Goal: Information Seeking & Learning: Learn about a topic

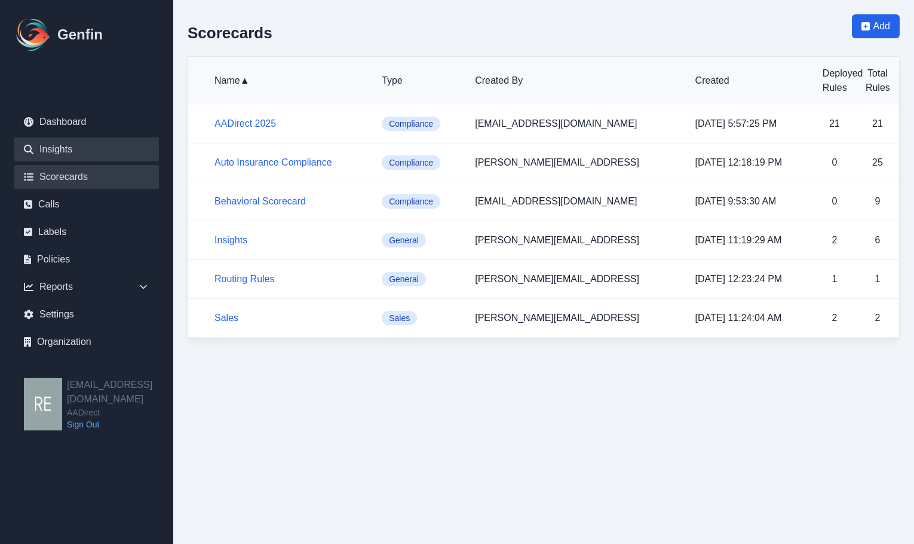
click at [60, 148] on link "Insights" at bounding box center [86, 149] width 145 height 24
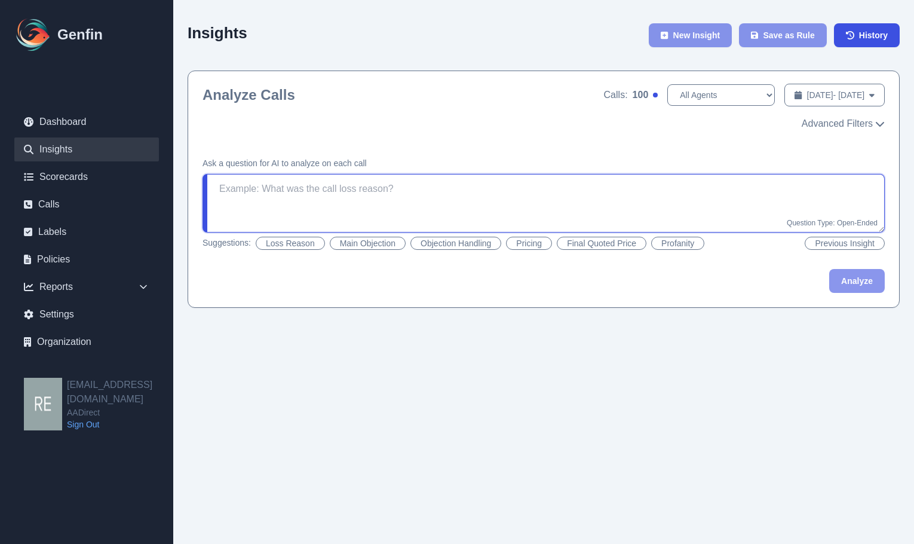
click at [469, 201] on textarea at bounding box center [544, 203] width 682 height 59
click at [223, 187] on textarea "recieve pricing at 19.99" at bounding box center [544, 203] width 682 height 59
click at [246, 193] on textarea "recieve pricing at 19.99" at bounding box center [544, 203] width 682 height 59
click at [864, 278] on button "Analyze" at bounding box center [857, 281] width 56 height 24
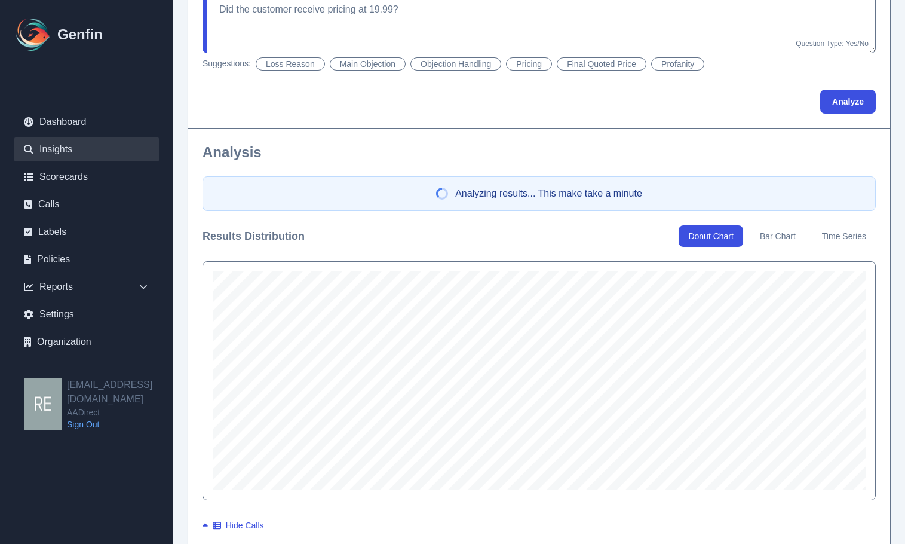
scroll to position [60, 0]
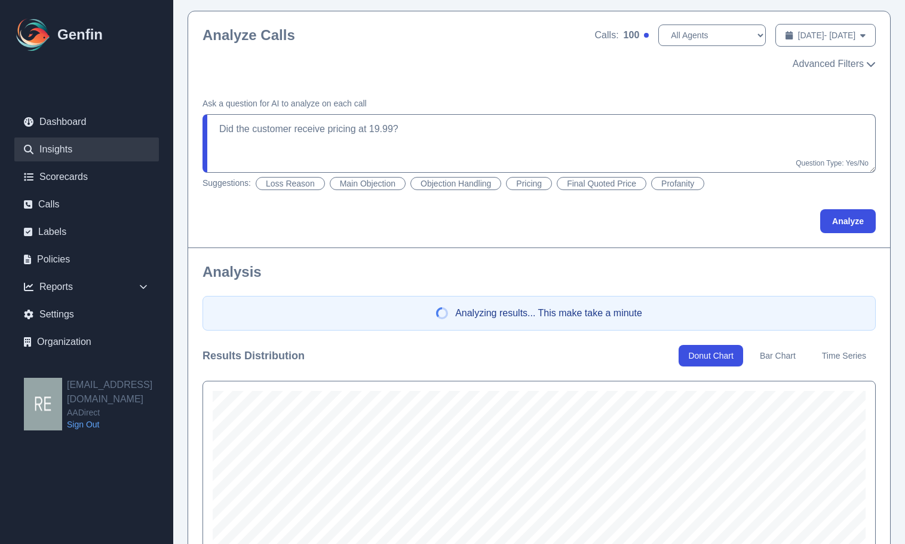
click at [779, 351] on button "Bar Chart" at bounding box center [778, 356] width 55 height 22
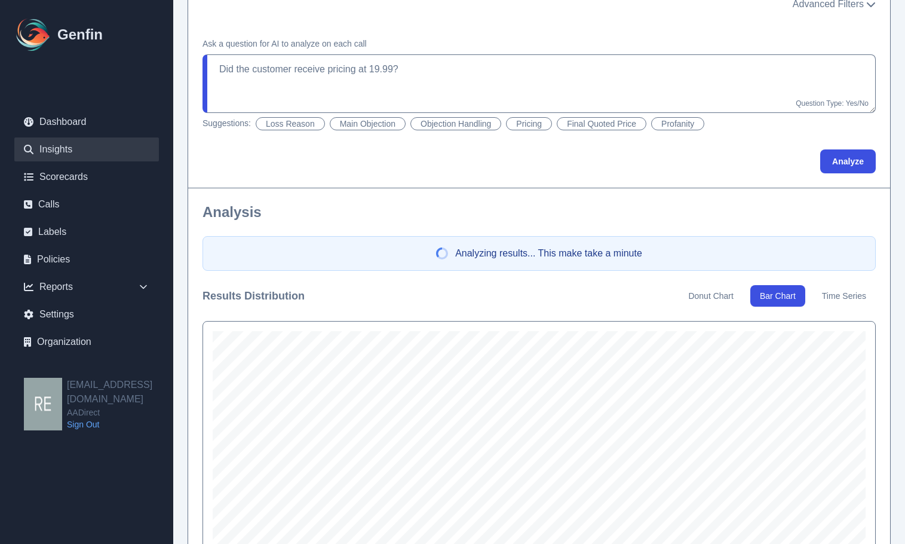
click at [713, 290] on button "Donut Chart" at bounding box center [711, 296] width 64 height 22
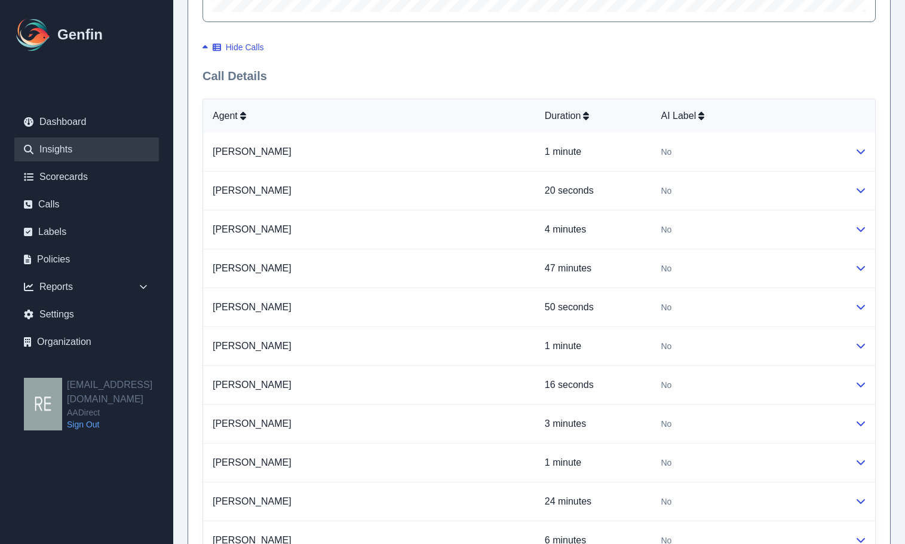
scroll to position [418, 0]
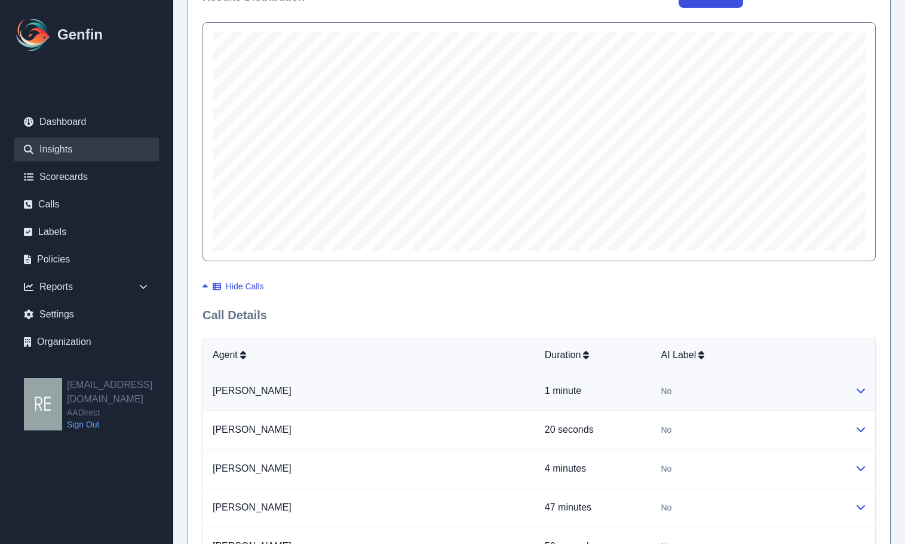
click at [862, 391] on icon at bounding box center [861, 390] width 8 height 5
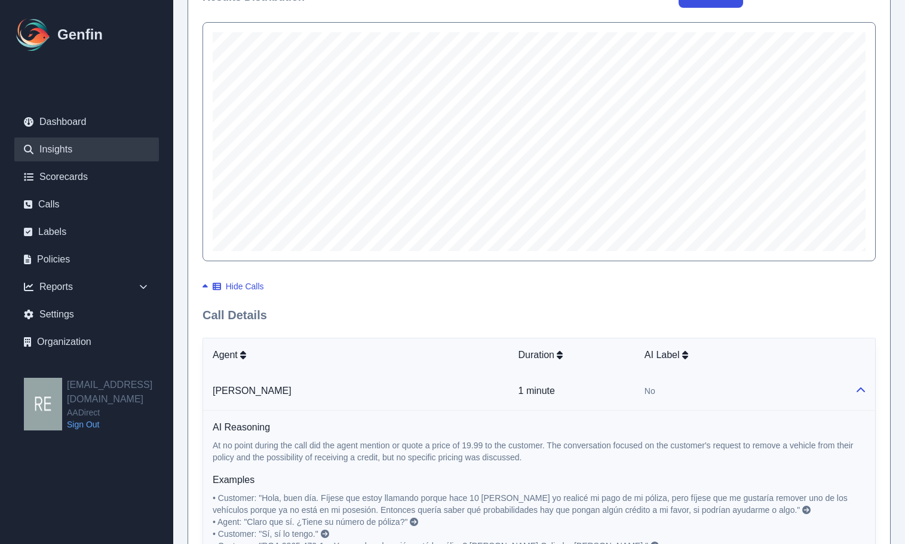
click at [862, 391] on icon at bounding box center [861, 390] width 10 height 10
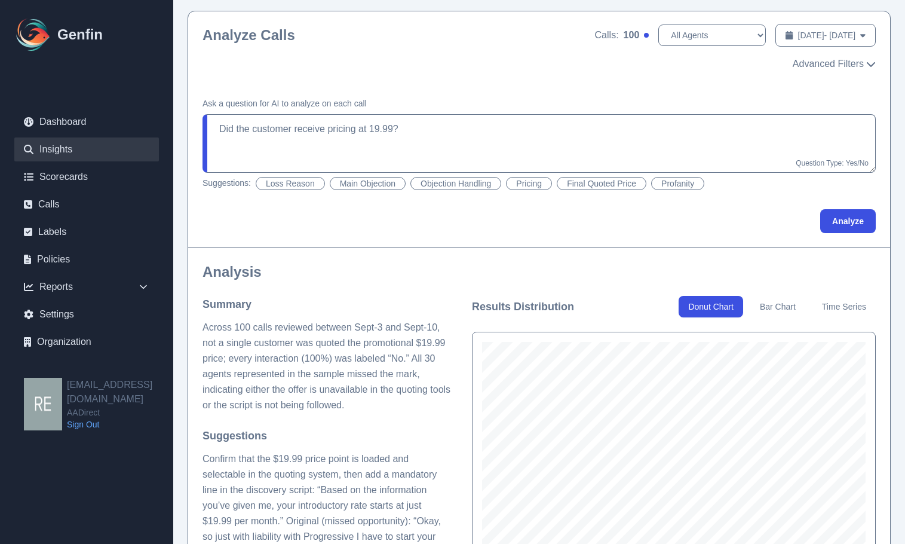
scroll to position [179, 0]
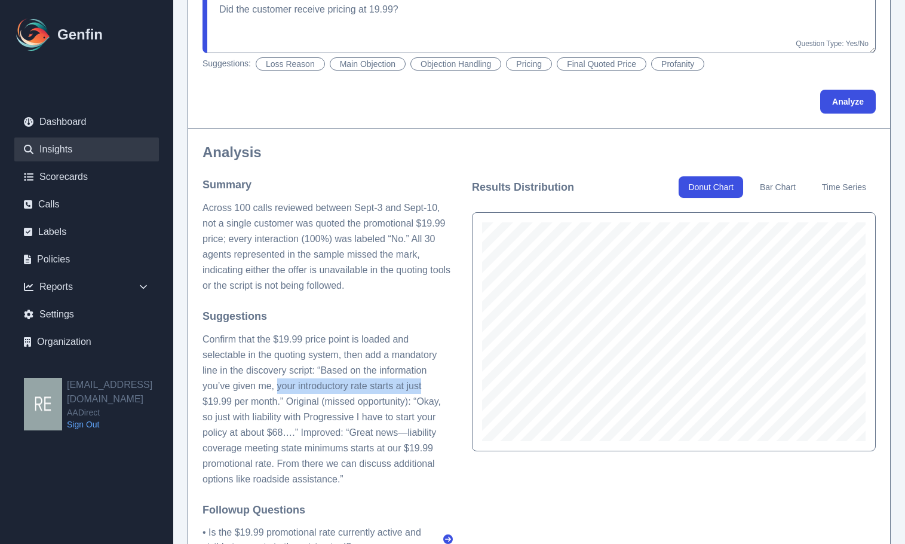
drag, startPoint x: 279, startPoint y: 384, endPoint x: 421, endPoint y: 392, distance: 141.8
click at [421, 392] on p "Confirm that the $19.99 price point is loaded and selectable in the quoting sys…" at bounding box center [328, 409] width 250 height 155
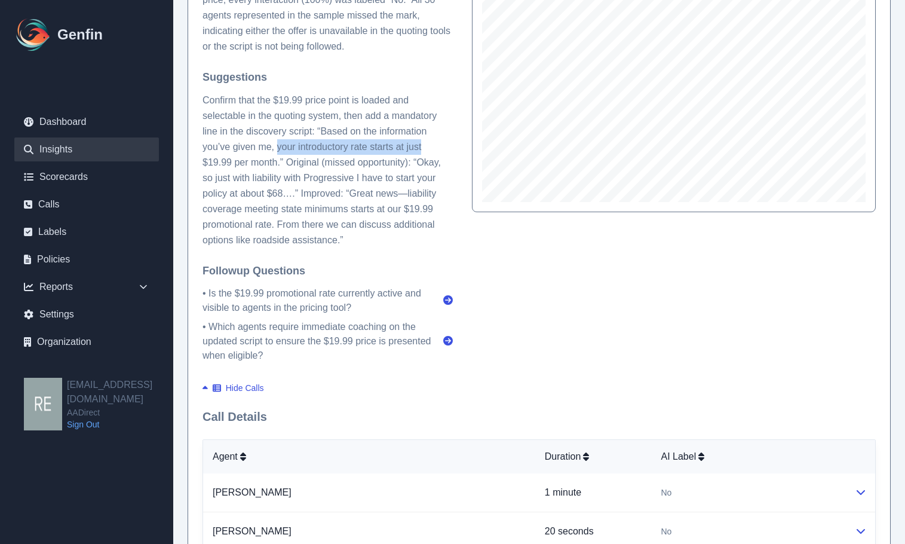
scroll to position [598, 0]
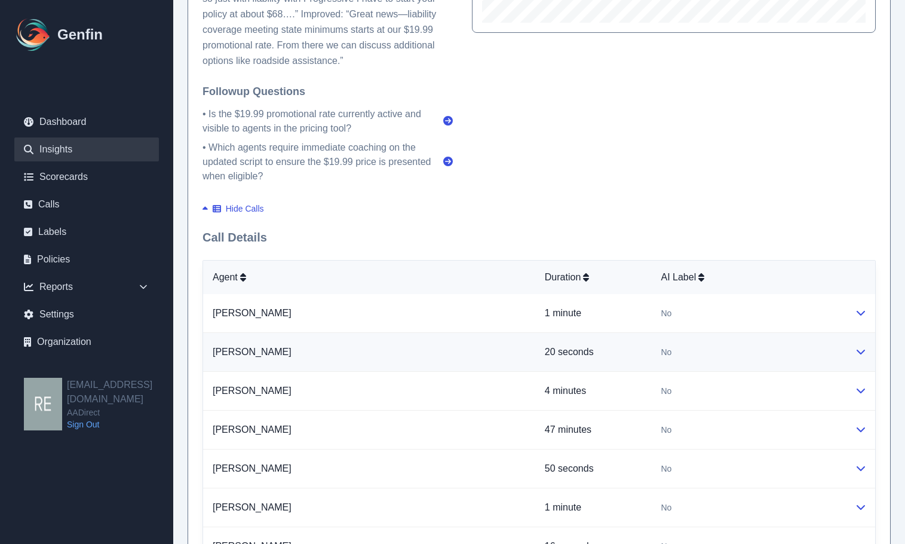
click at [861, 347] on icon at bounding box center [861, 352] width 10 height 10
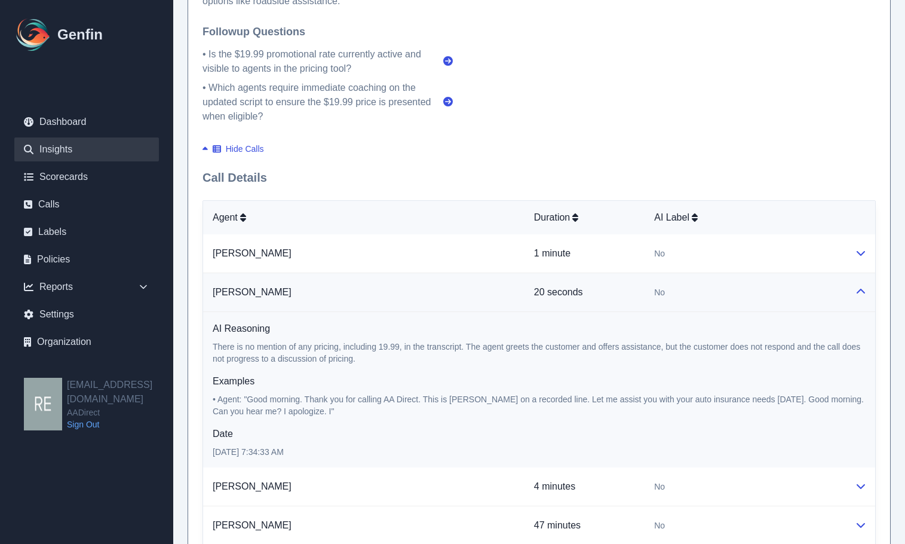
scroll to position [777, 0]
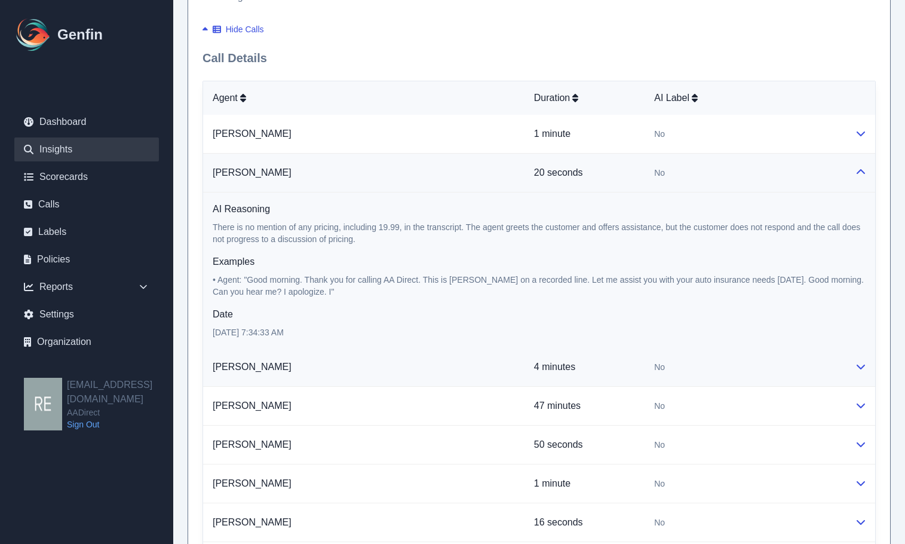
click at [858, 371] on button at bounding box center [861, 367] width 10 height 14
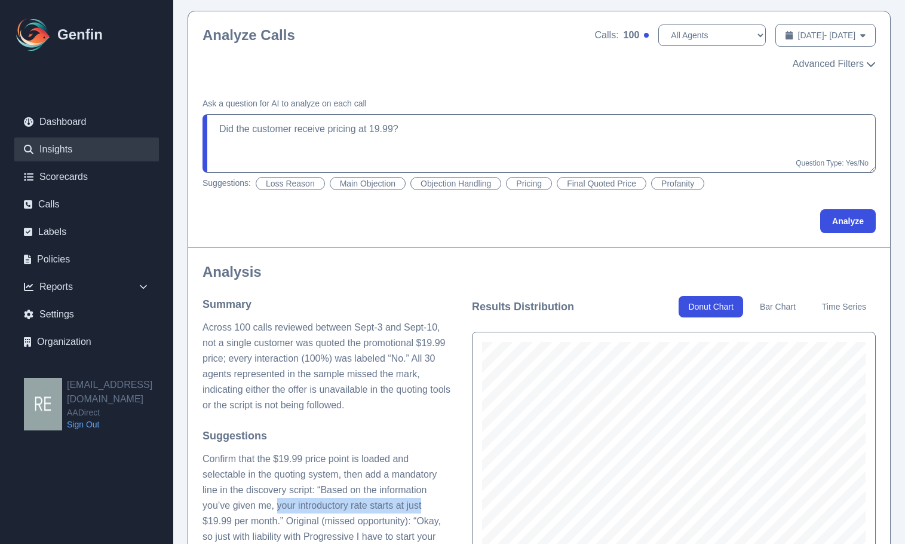
scroll to position [0, 0]
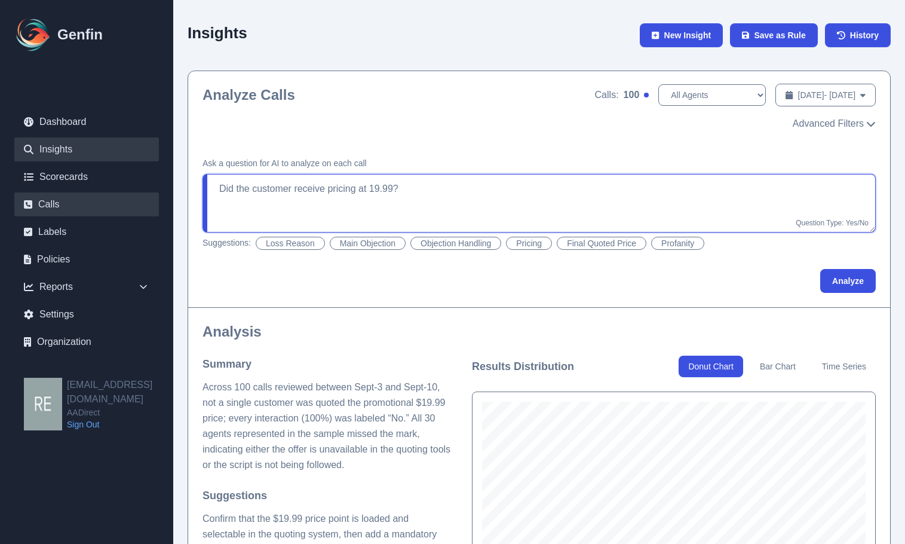
drag, startPoint x: 497, startPoint y: 191, endPoint x: 89, endPoint y: 213, distance: 408.2
paste textarea "Can you use the analyzer to see if there are examples where cusotmers say they …"
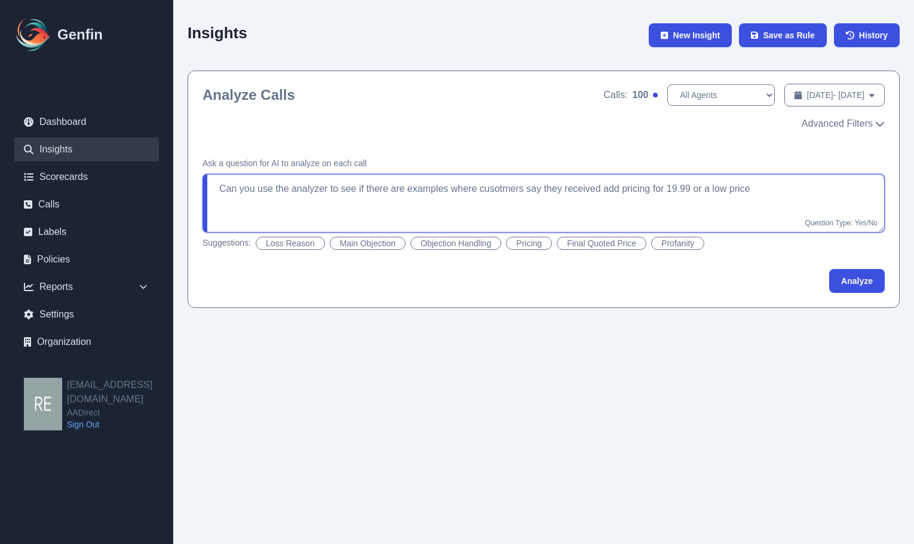
click at [338, 186] on textarea "Can you use the analyzer to see if there are examples where cusotmers say they …" at bounding box center [544, 203] width 682 height 59
drag, startPoint x: 357, startPoint y: 186, endPoint x: 148, endPoint y: 185, distance: 208.5
click at [148, 185] on div "Genfin Dashboard Insights Scorecards Calls Labels Policies Reports Sales Compli…" at bounding box center [457, 161] width 914 height 322
click at [858, 280] on button "Analyze" at bounding box center [857, 281] width 56 height 24
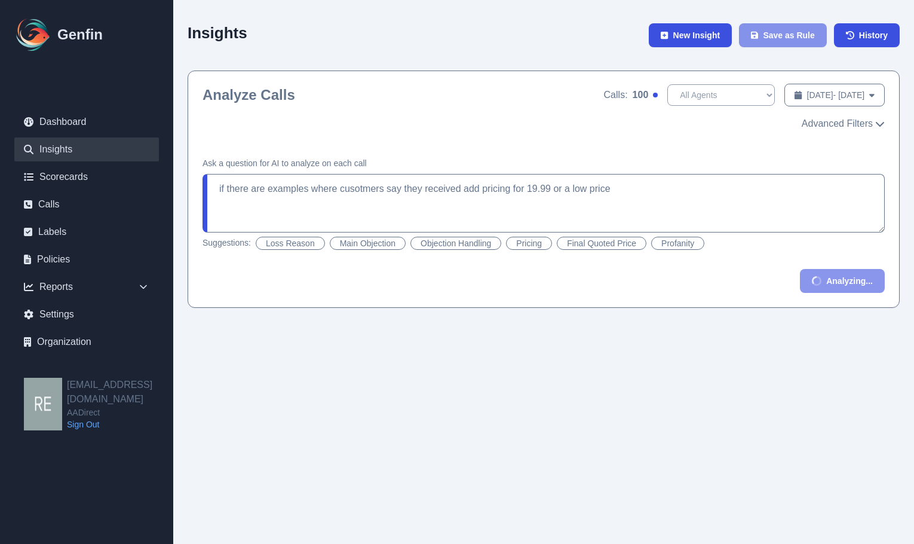
type textarea "Check if there are examples where customers say they received add pricing for $…"
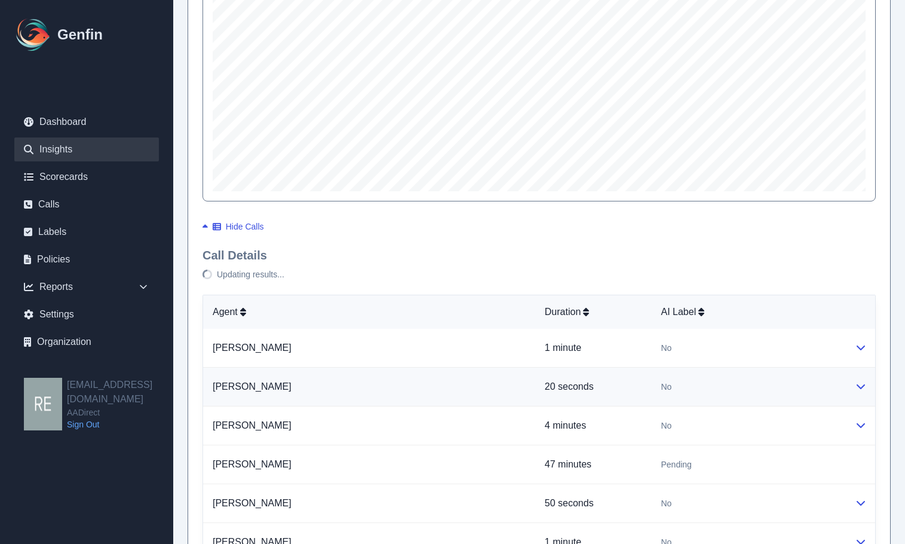
scroll to position [538, 0]
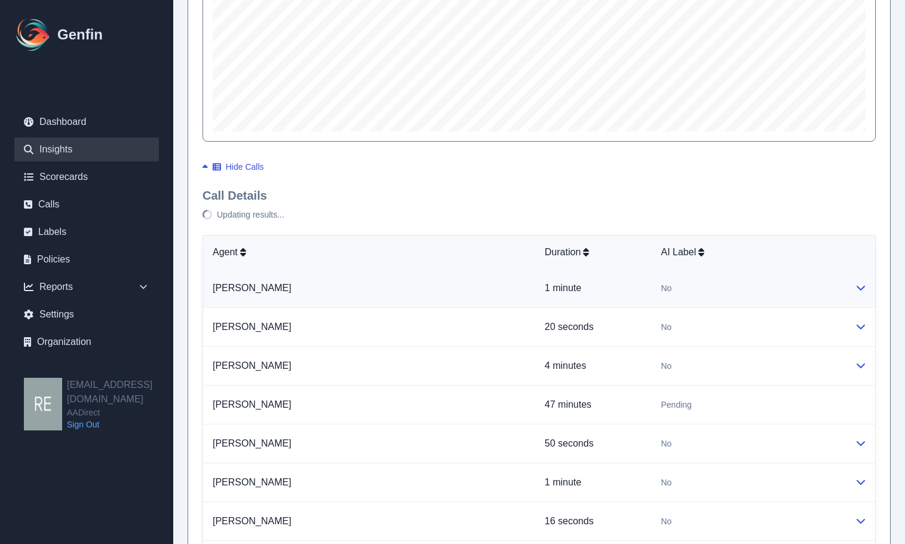
click at [849, 296] on td at bounding box center [861, 288] width 30 height 39
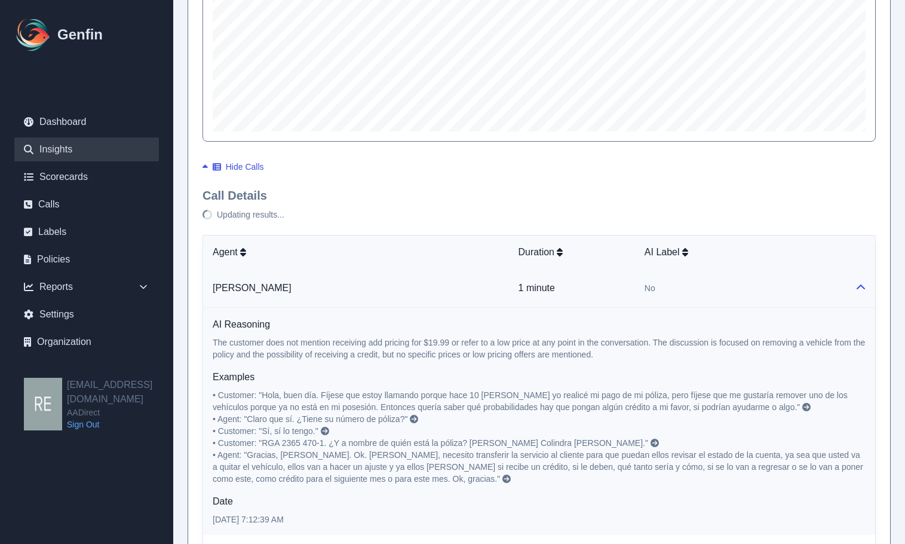
click at [849, 296] on td at bounding box center [861, 288] width 30 height 39
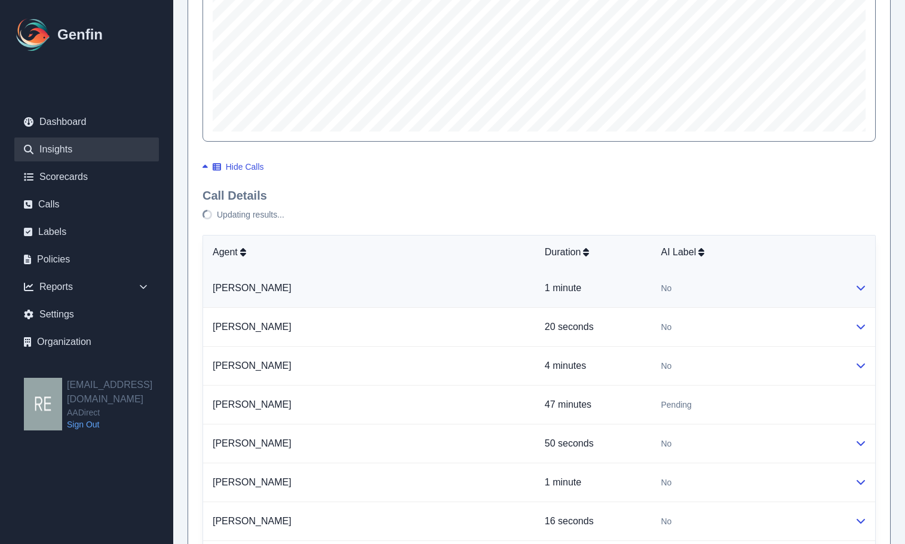
scroll to position [598, 0]
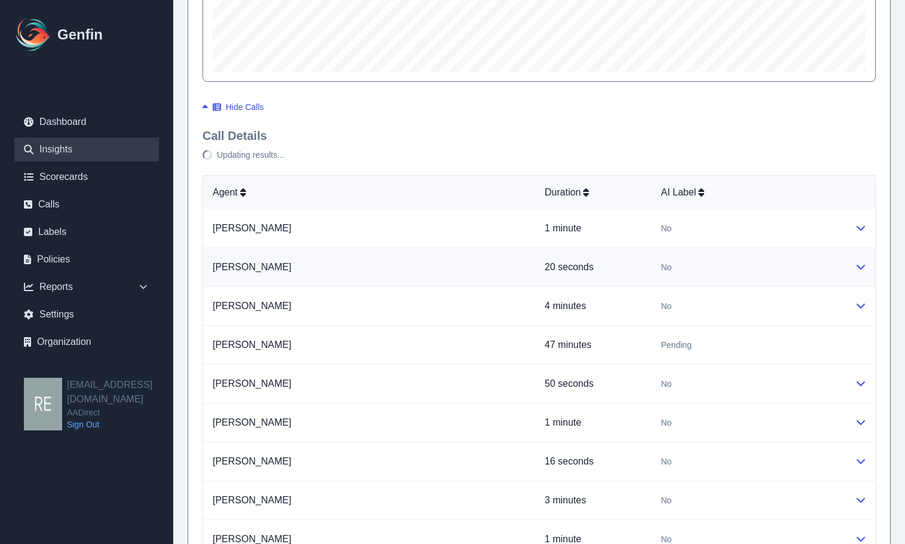
click at [871, 259] on td at bounding box center [861, 267] width 30 height 39
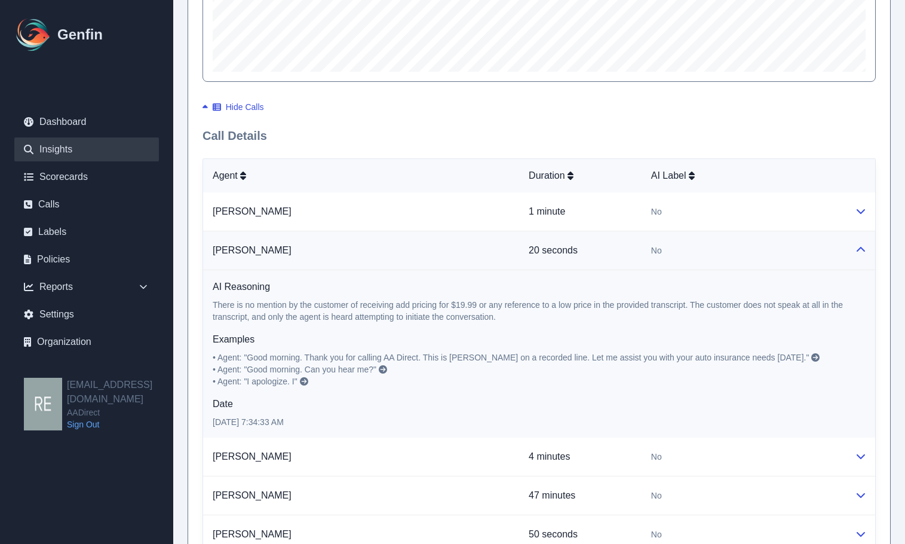
scroll to position [717, 0]
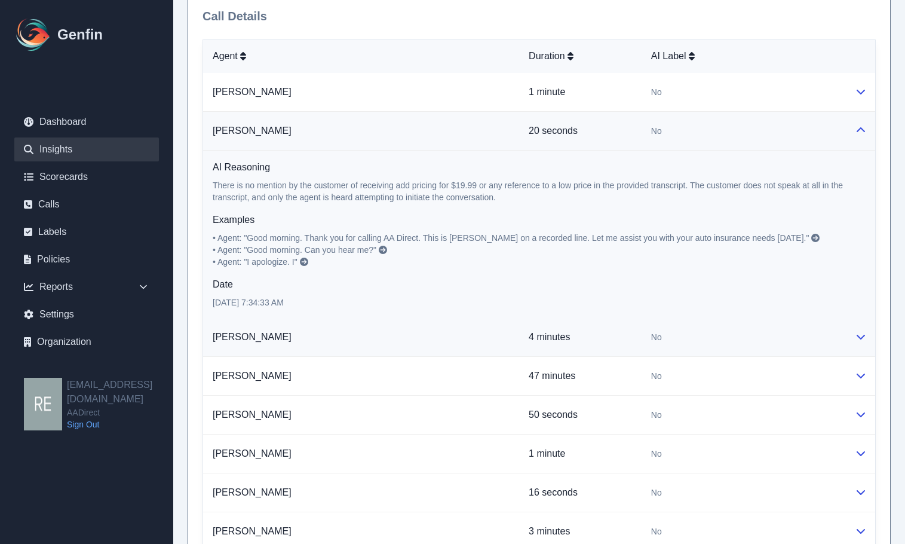
click at [860, 341] on icon at bounding box center [861, 337] width 10 height 10
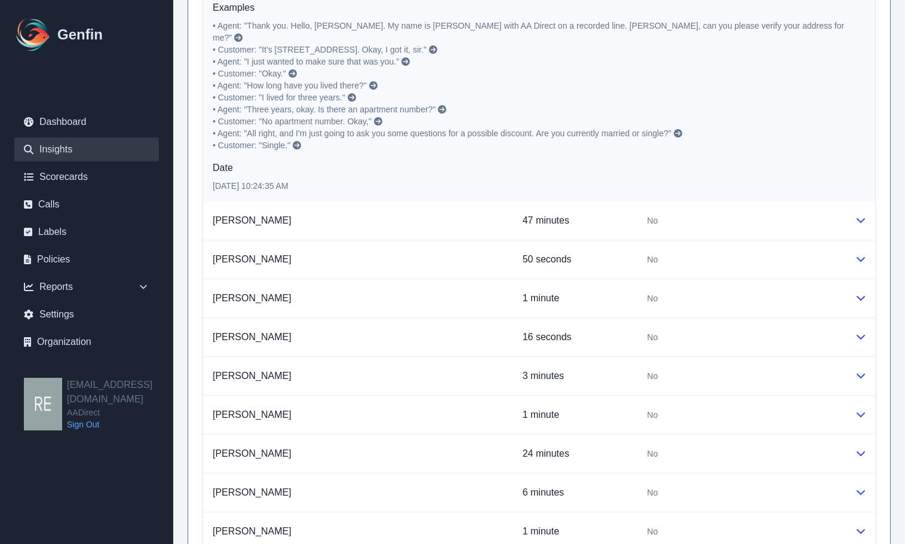
scroll to position [1195, 0]
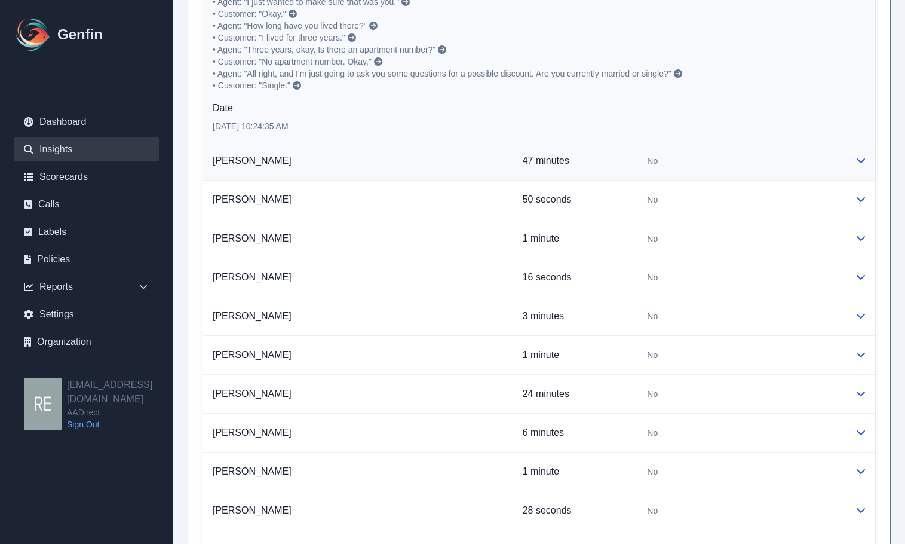
click at [866, 149] on td at bounding box center [861, 161] width 30 height 39
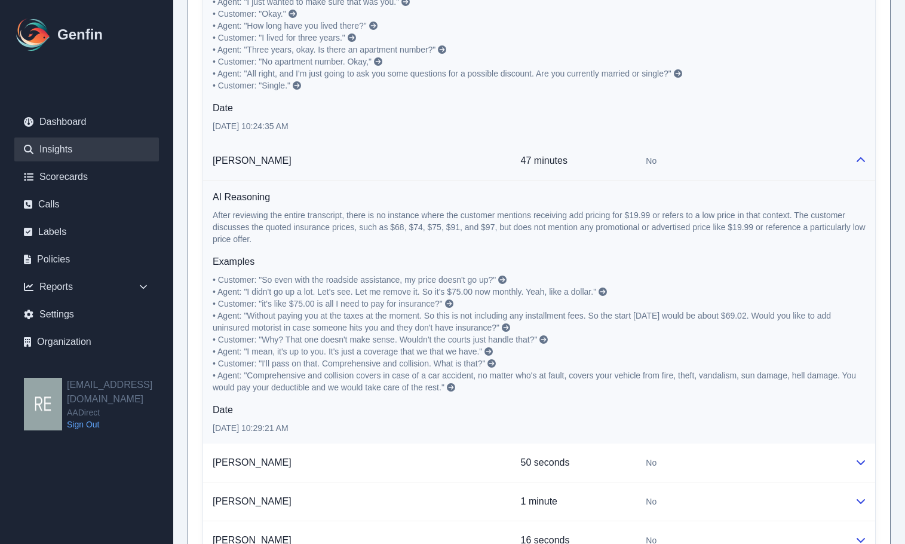
click at [866, 149] on td at bounding box center [861, 161] width 30 height 39
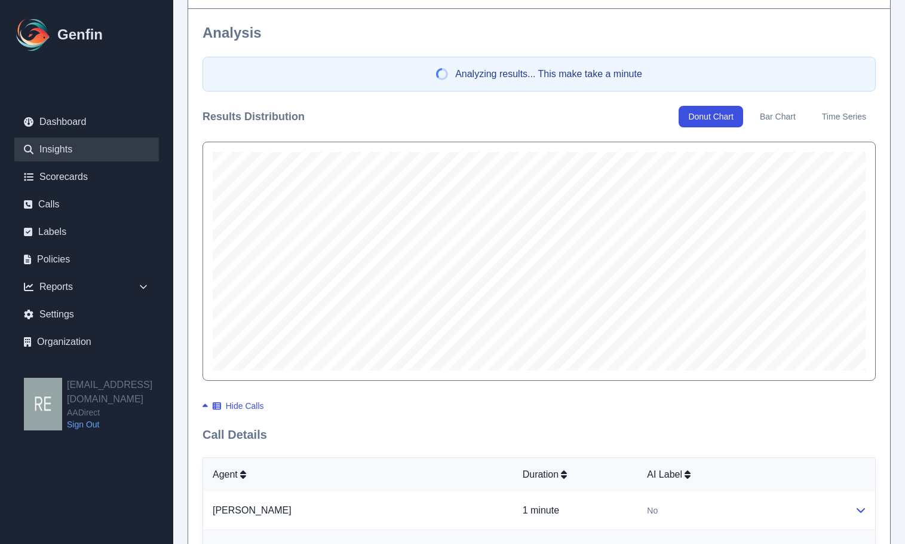
scroll to position [598, 0]
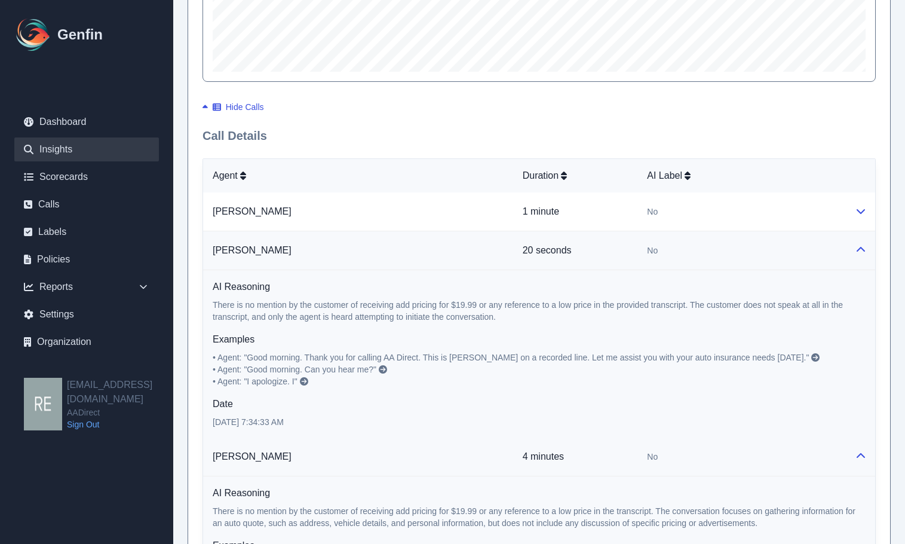
click at [866, 248] on td at bounding box center [861, 250] width 30 height 39
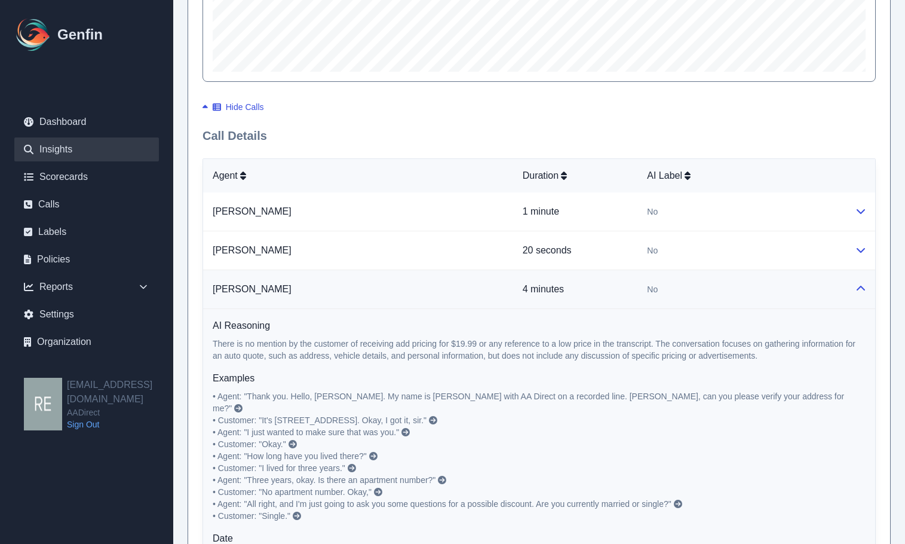
click at [853, 285] on td at bounding box center [861, 289] width 30 height 39
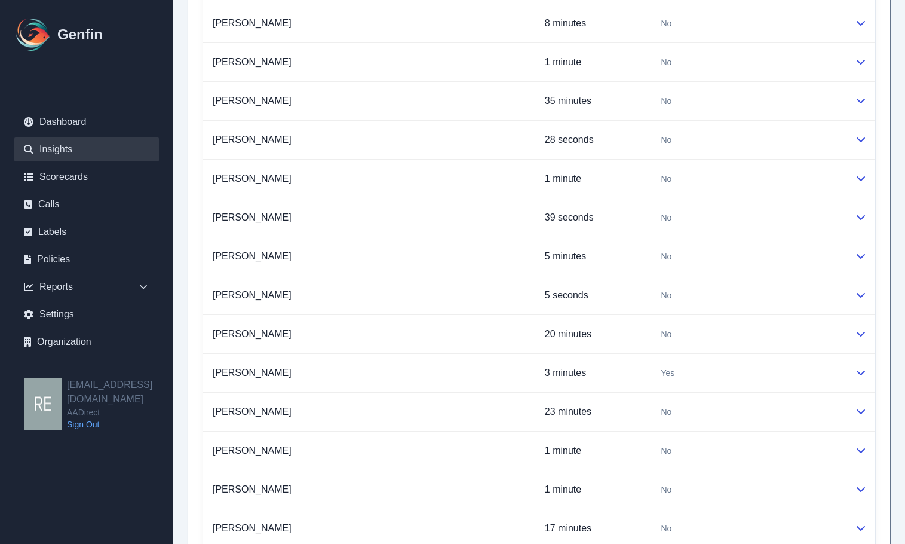
scroll to position [2868, 0]
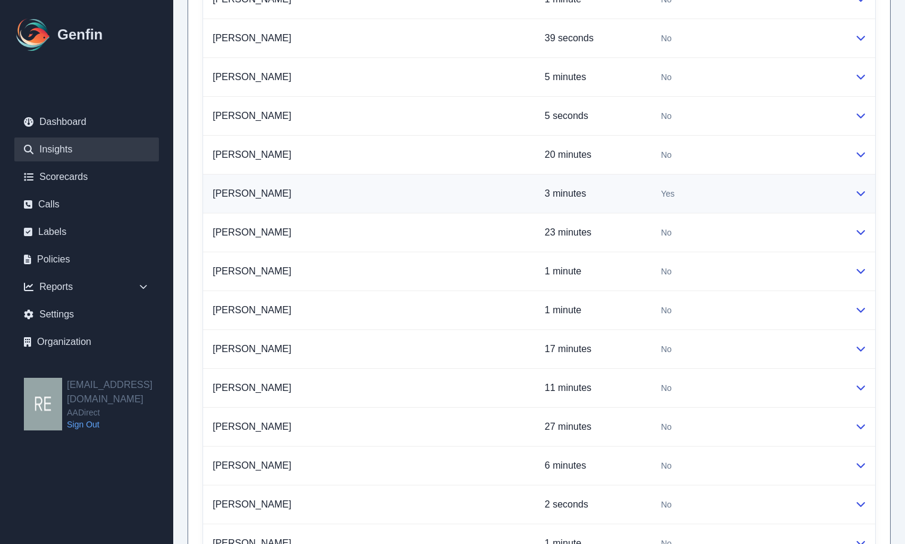
click at [868, 193] on td at bounding box center [861, 193] width 30 height 39
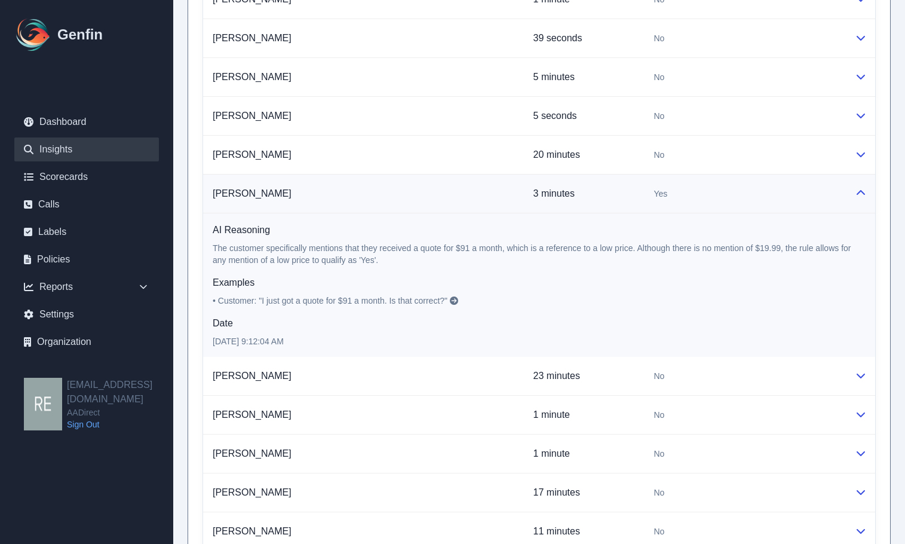
click at [864, 197] on icon at bounding box center [861, 193] width 10 height 10
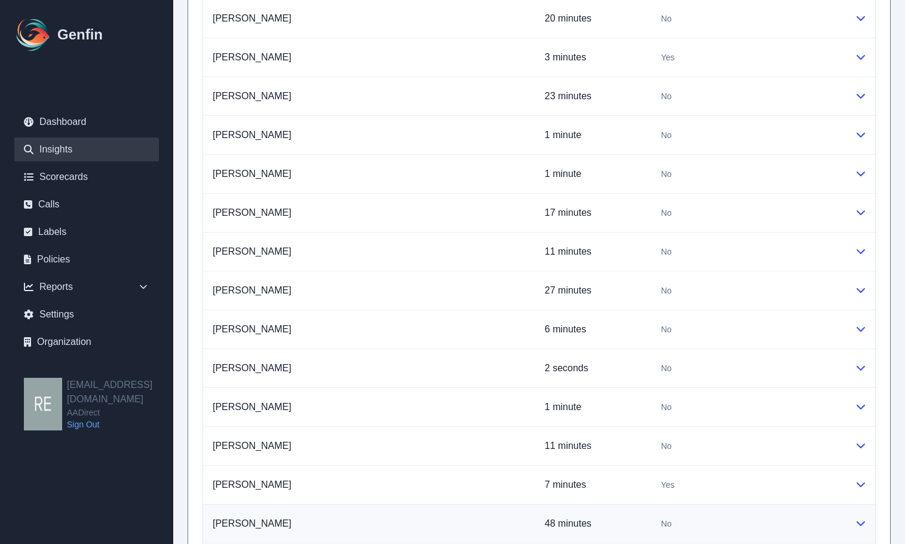
scroll to position [3362, 0]
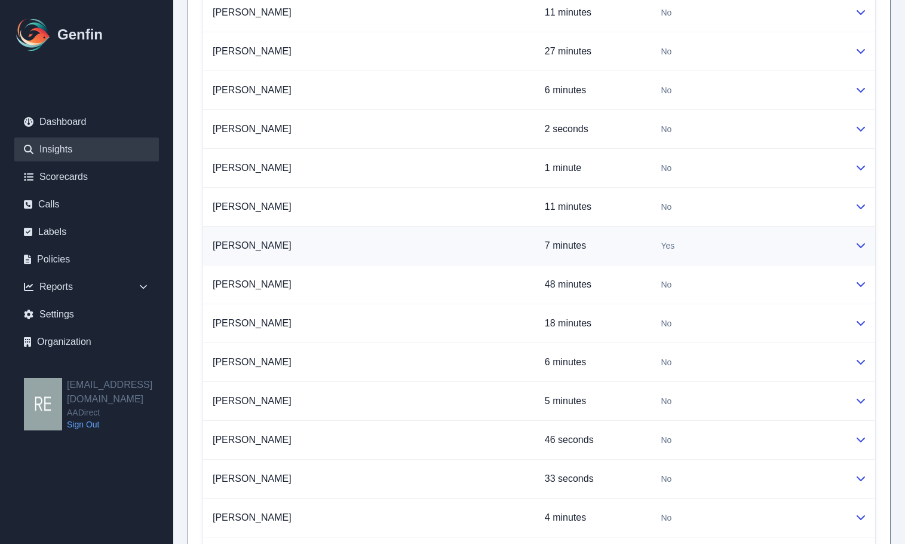
click at [868, 229] on td at bounding box center [861, 245] width 30 height 39
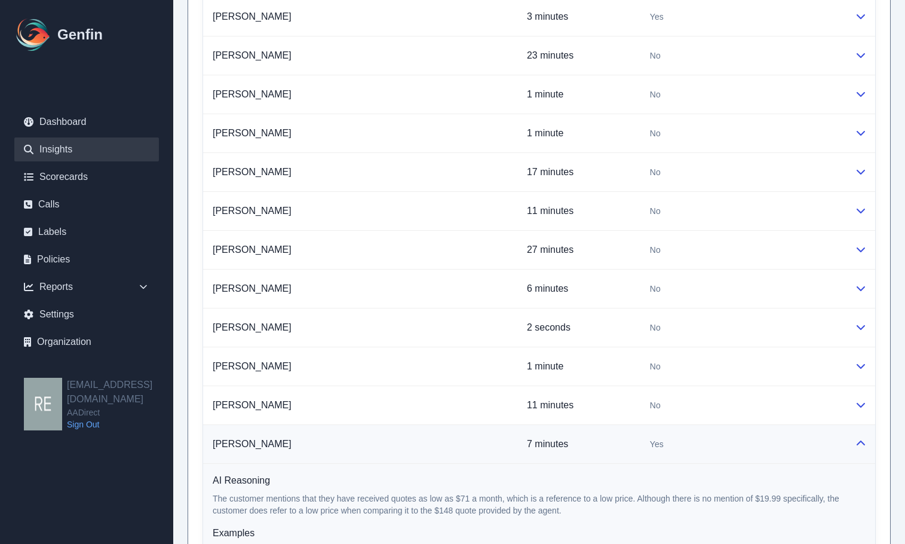
scroll to position [3402, 0]
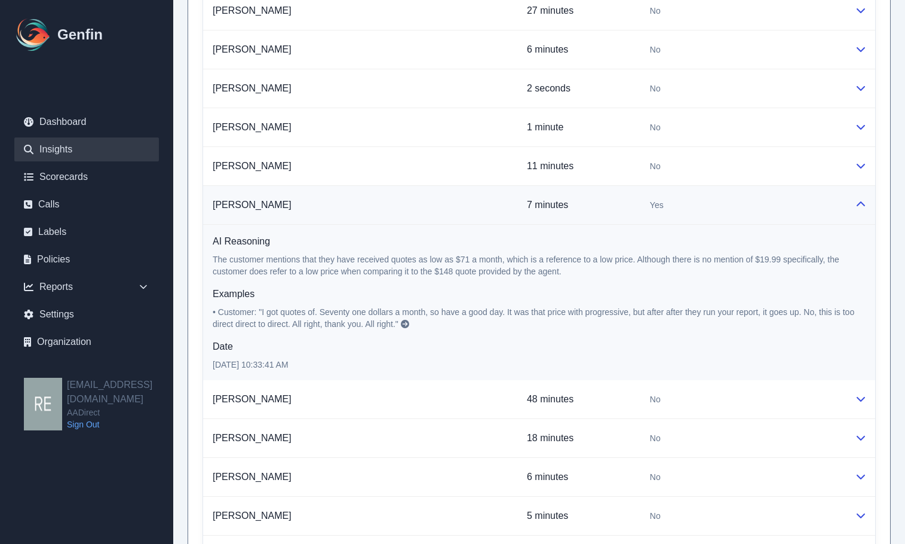
click at [256, 203] on td "[PERSON_NAME]" at bounding box center [360, 205] width 314 height 39
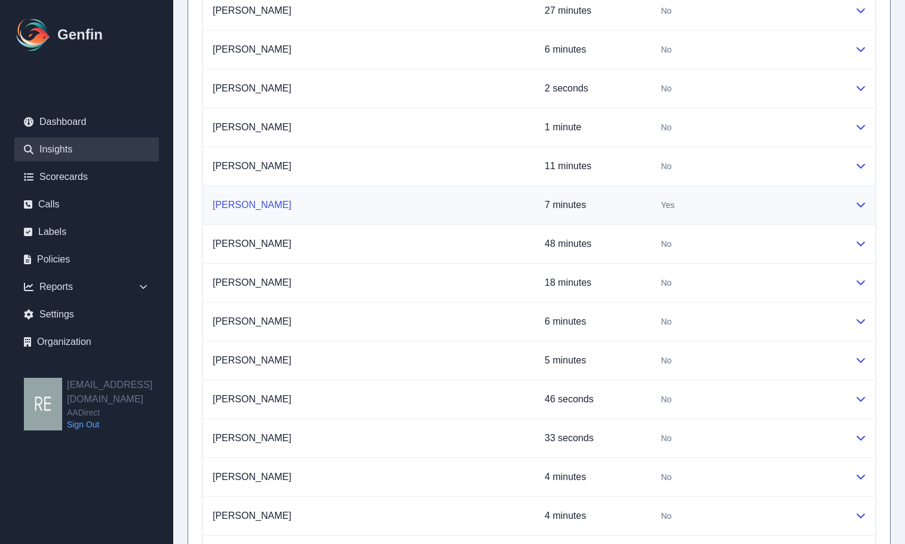
click at [264, 200] on link "[PERSON_NAME]" at bounding box center [252, 205] width 79 height 10
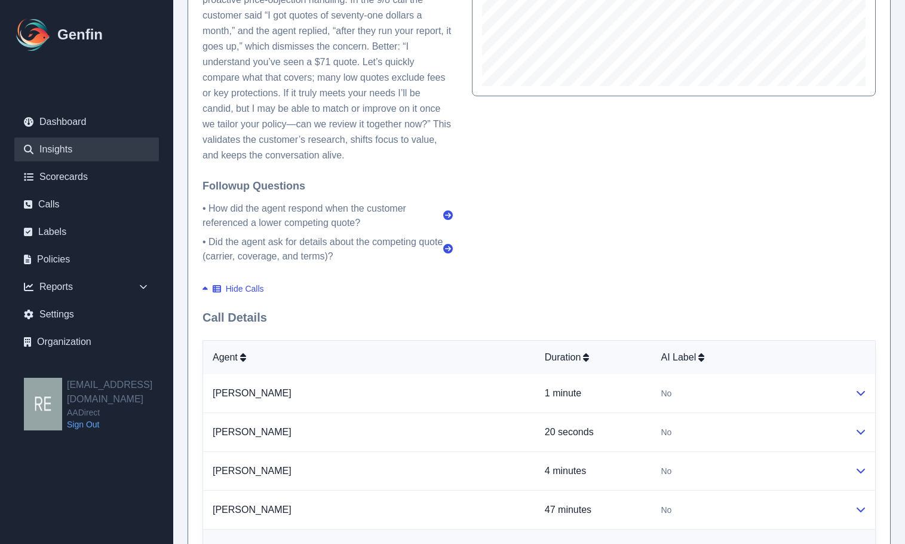
scroll to position [176, 0]
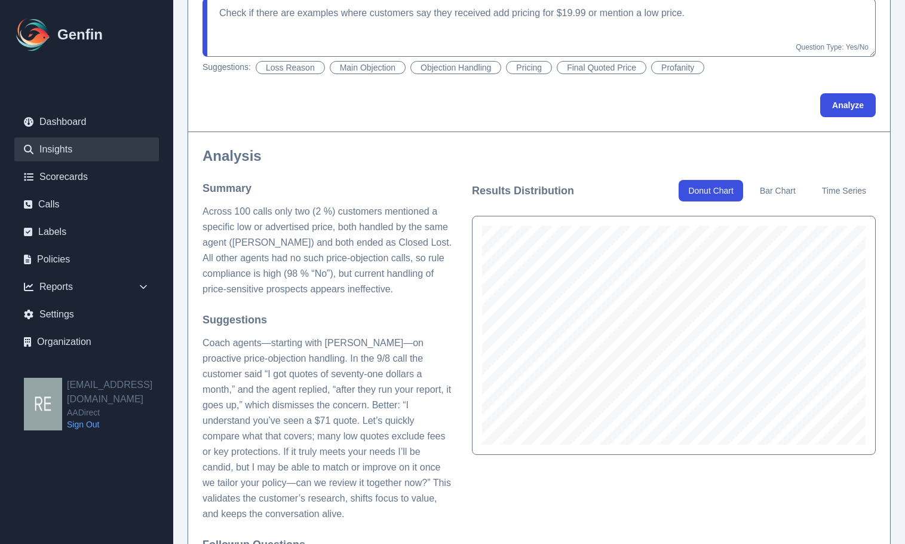
click at [793, 191] on button "Bar Chart" at bounding box center [778, 191] width 55 height 22
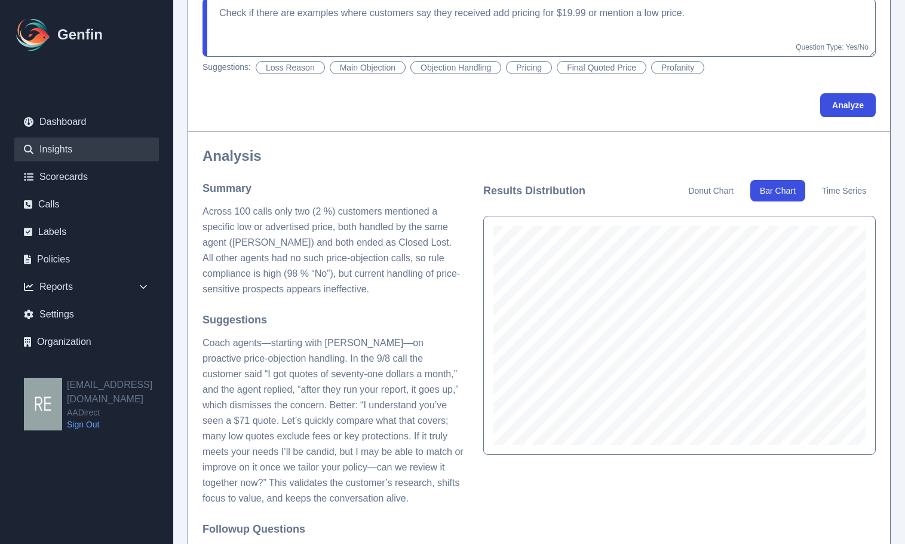
click at [843, 191] on button "Time Series" at bounding box center [844, 191] width 63 height 22
click at [711, 198] on button "Donut Chart" at bounding box center [711, 191] width 64 height 22
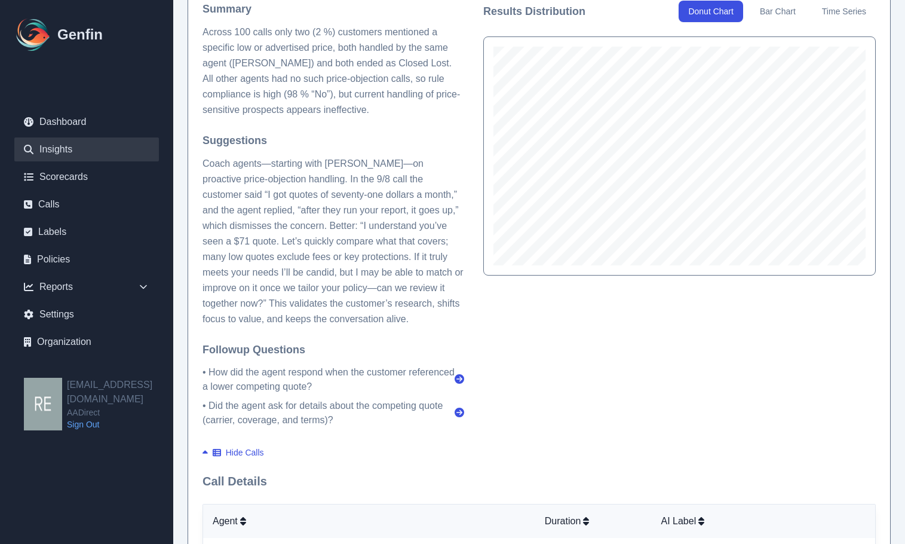
scroll to position [0, 0]
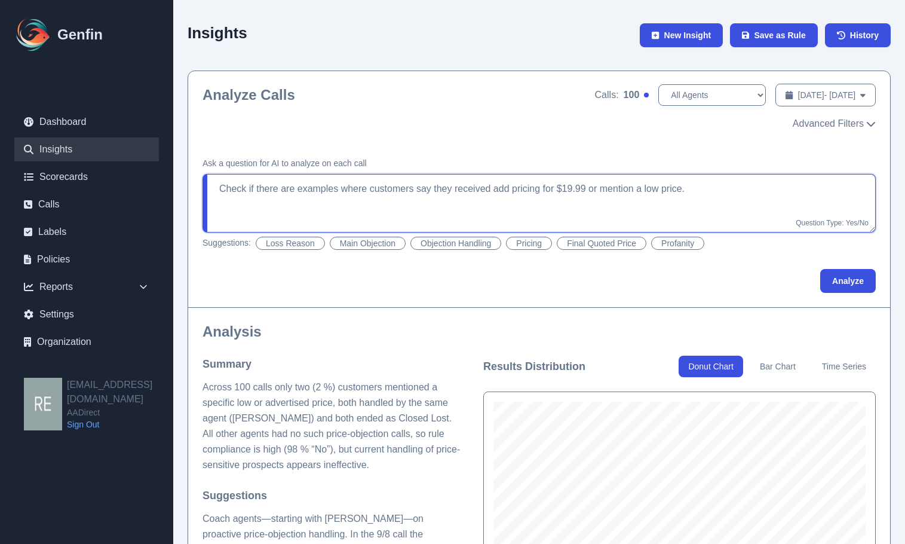
click at [447, 179] on textarea "Check if there are examples where customers say they received add pricing for $…" at bounding box center [539, 203] width 673 height 59
click at [447, 178] on textarea "Check if there are examples where customers say they received add pricing for $…" at bounding box center [539, 203] width 673 height 59
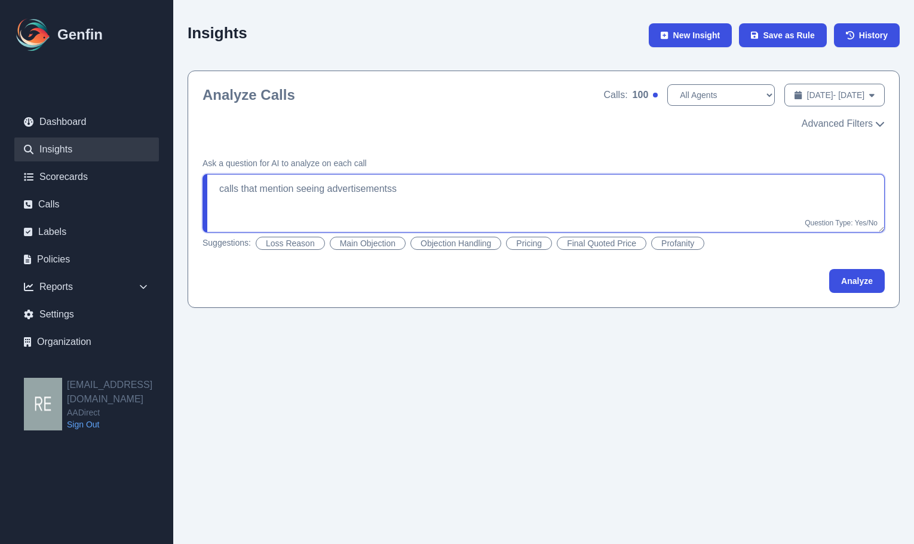
click at [442, 194] on textarea "calls that mention seeing advertisementss" at bounding box center [544, 203] width 682 height 59
click at [854, 267] on div "Ask a question for AI to analyze on each call calls that mention seeing adverti…" at bounding box center [543, 225] width 711 height 164
click at [876, 294] on div "Ask a question for AI to analyze on each call calls that mention seeing adverti…" at bounding box center [543, 225] width 711 height 164
click at [871, 284] on button "Analyze" at bounding box center [857, 281] width 56 height 24
type textarea "Did the call mention that the customer saw an advertisement?"
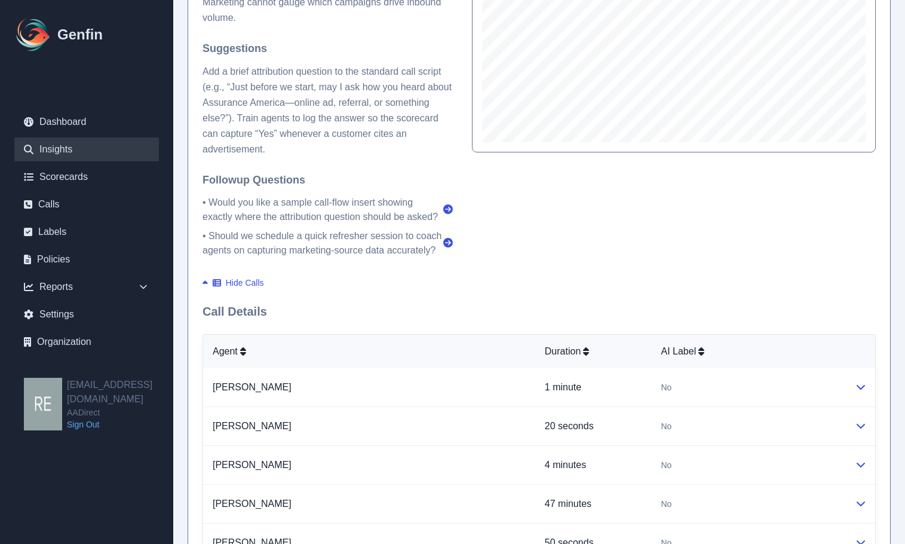
scroll to position [777, 0]
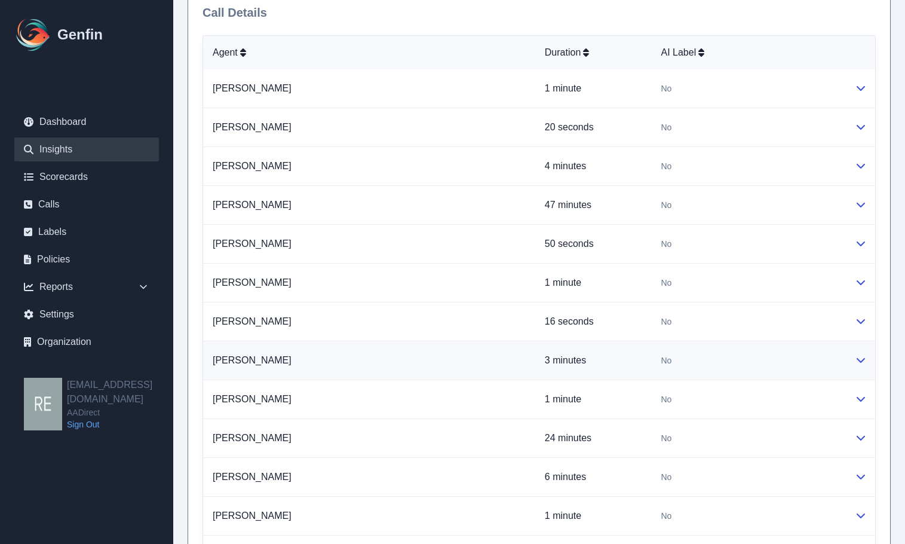
click at [866, 357] on td at bounding box center [861, 360] width 30 height 39
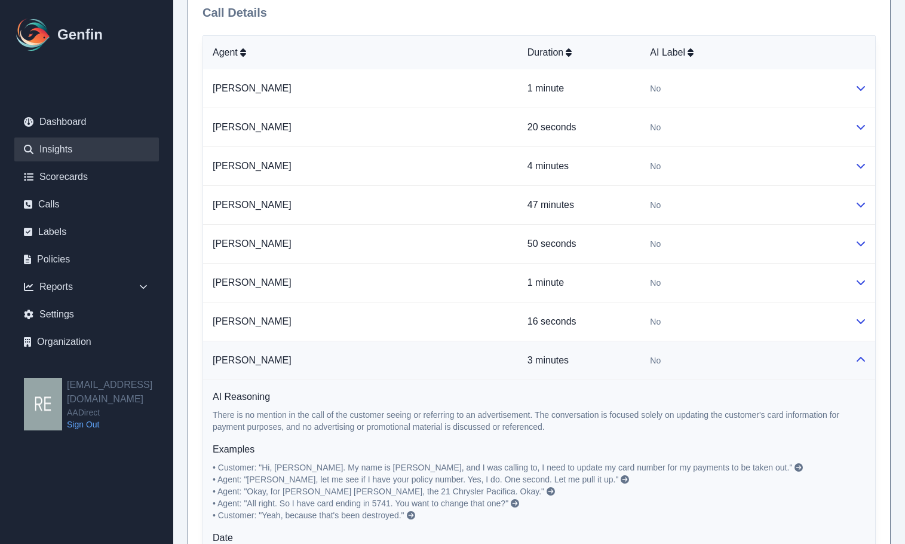
click at [867, 357] on td at bounding box center [861, 360] width 30 height 39
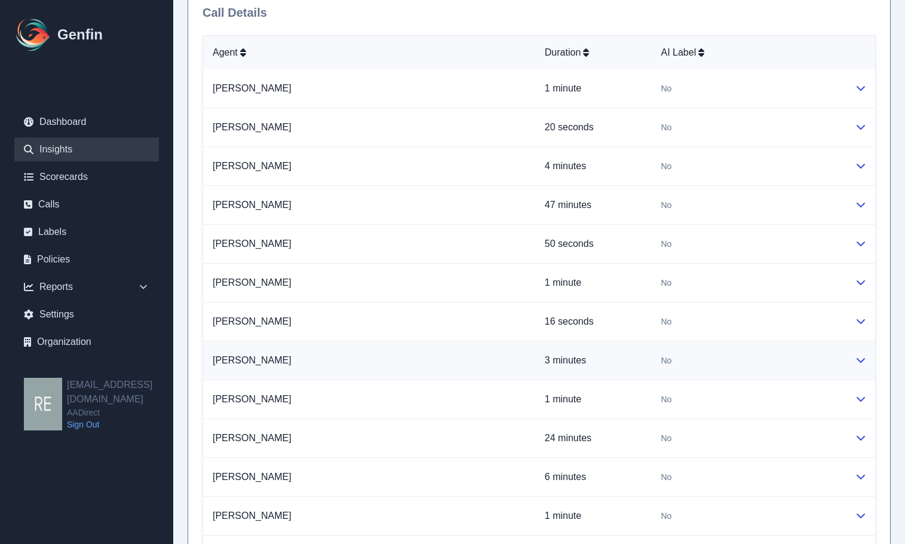
click at [867, 357] on td at bounding box center [861, 360] width 30 height 39
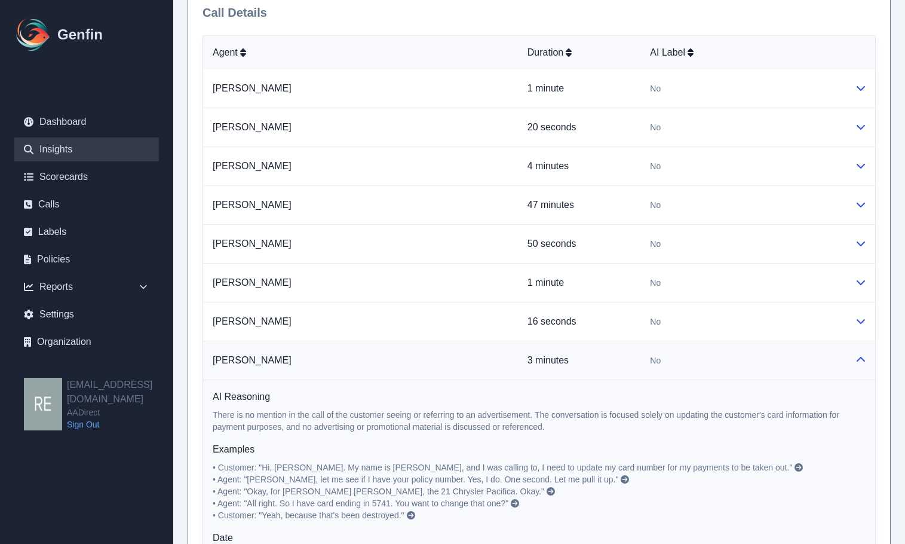
click at [528, 361] on p "3 minutes" at bounding box center [580, 360] width 104 height 14
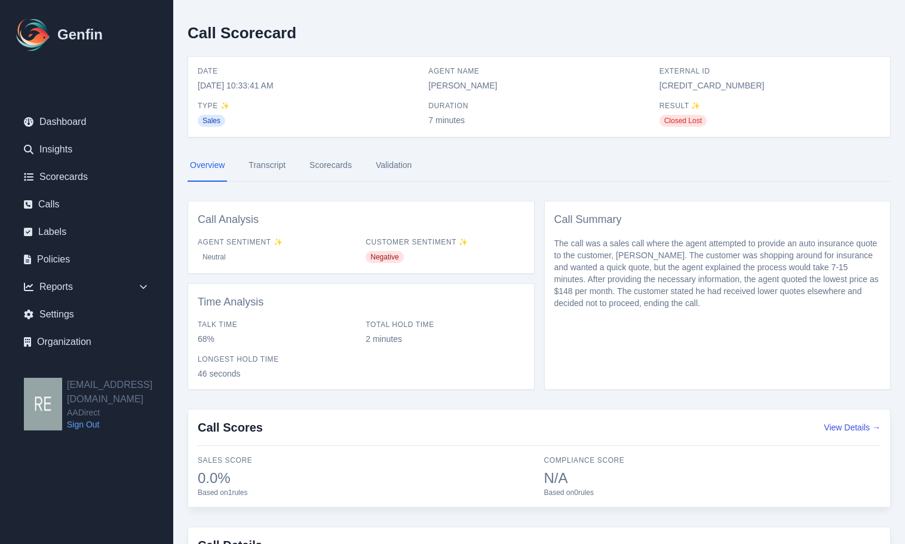
click at [270, 166] on link "Transcript" at bounding box center [267, 165] width 42 height 32
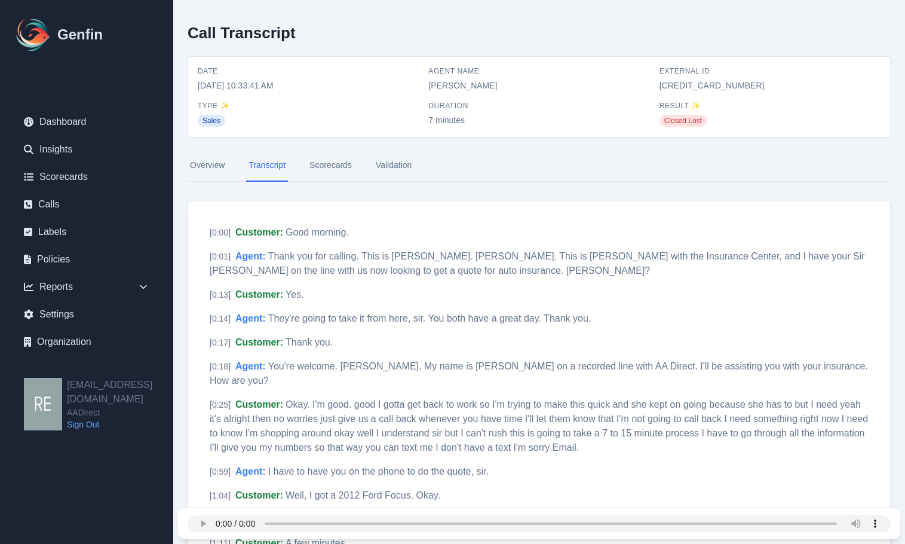
click at [212, 164] on link "Overview" at bounding box center [207, 165] width 39 height 32
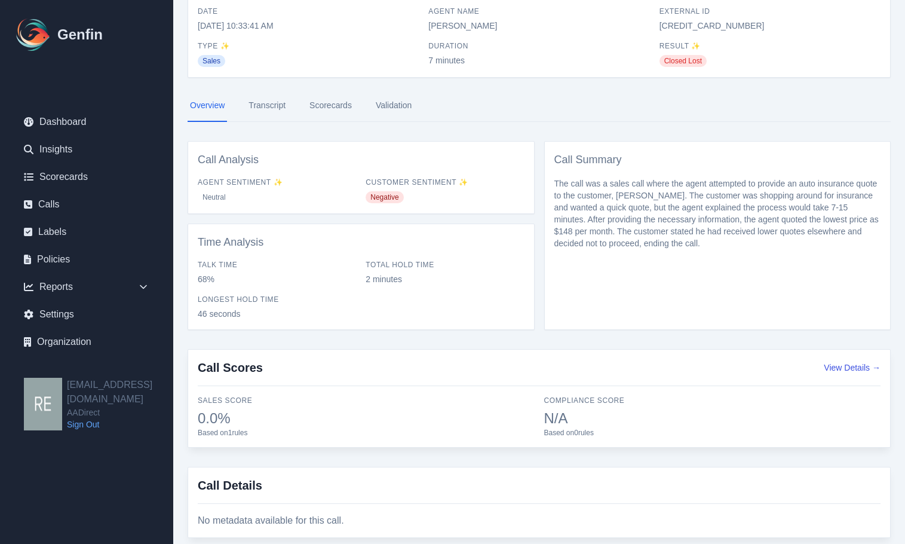
scroll to position [87, 0]
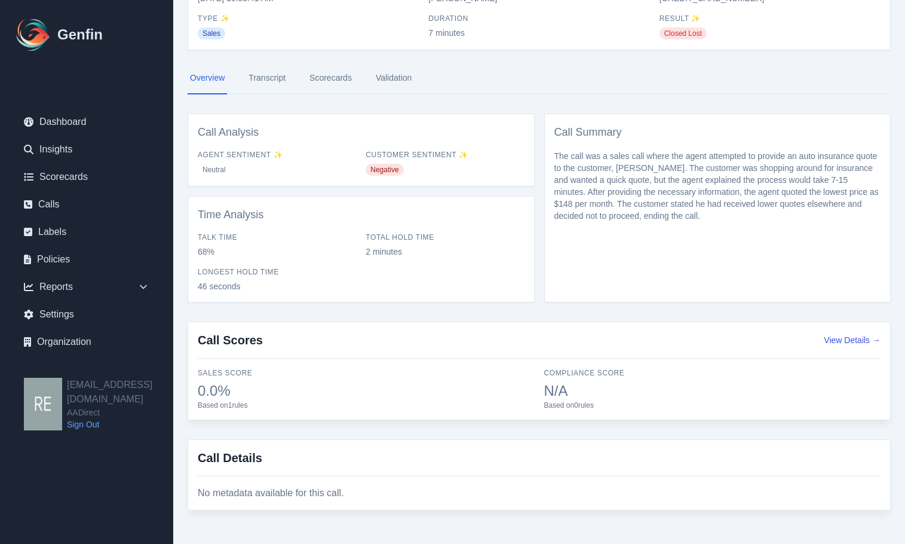
click at [268, 84] on link "Transcript" at bounding box center [267, 78] width 42 height 32
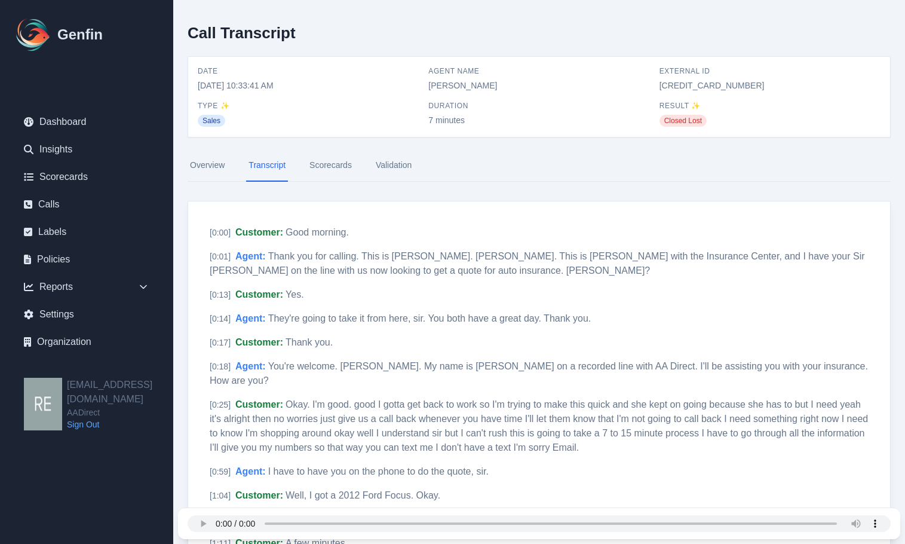
click at [340, 160] on link "Scorecards" at bounding box center [330, 165] width 47 height 32
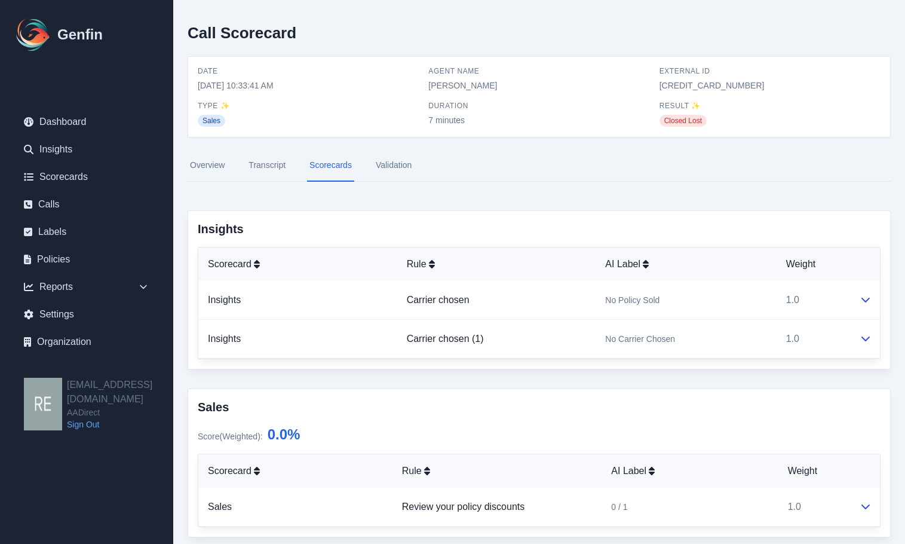
click at [411, 160] on link "Validation" at bounding box center [393, 165] width 41 height 32
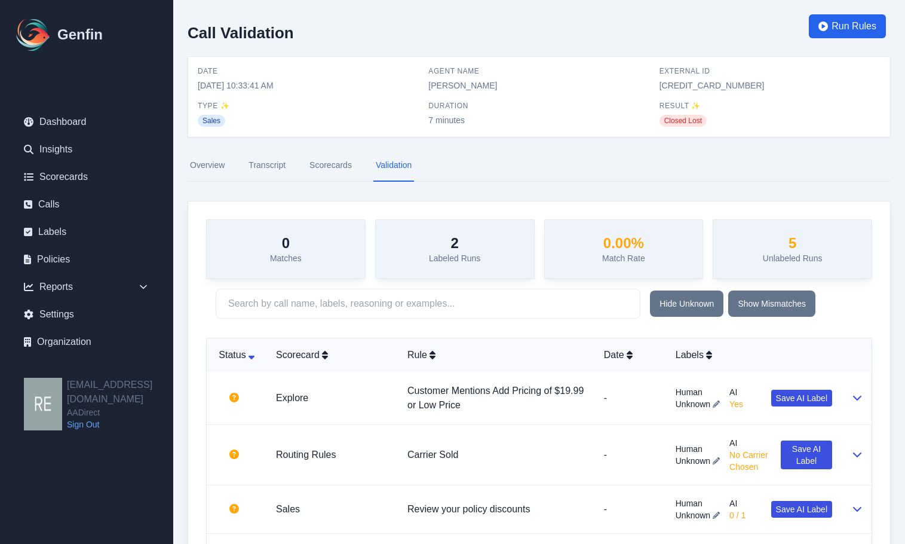
click at [333, 167] on link "Scorecards" at bounding box center [330, 165] width 47 height 32
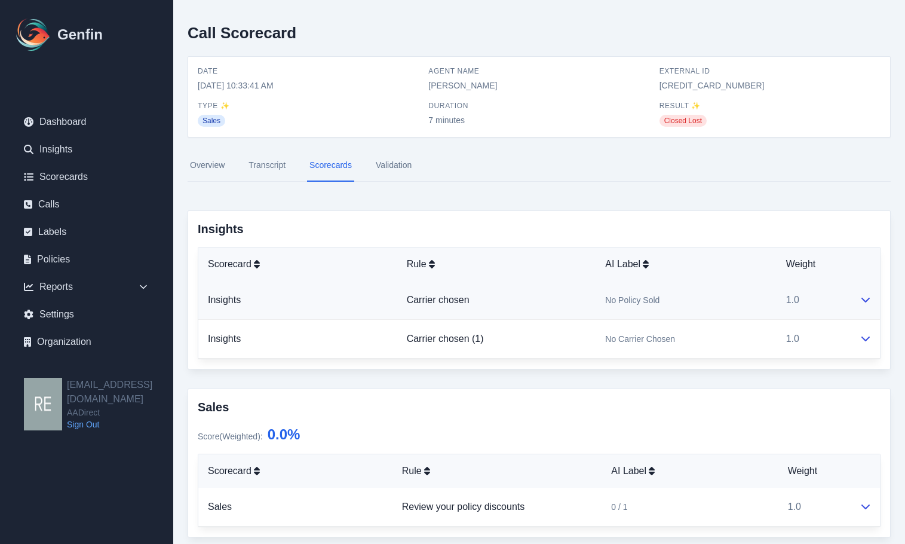
scroll to position [299, 0]
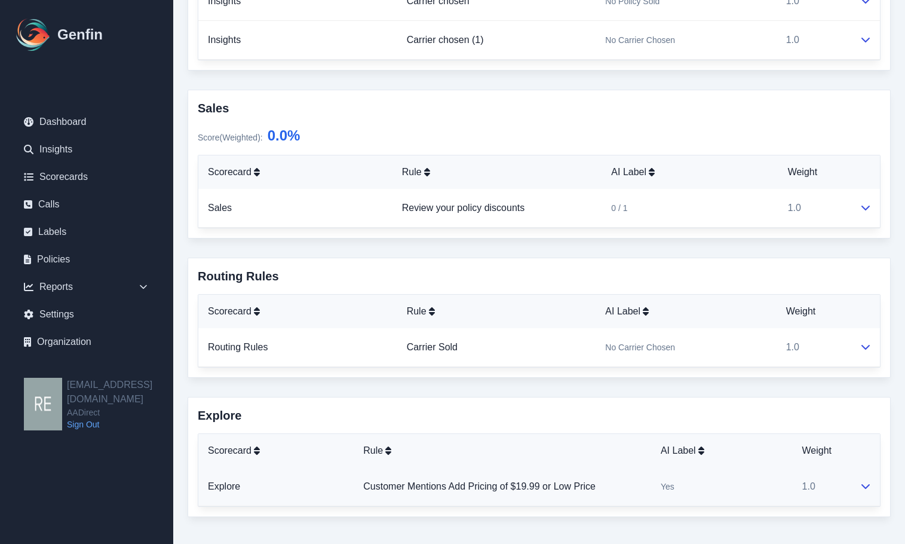
click at [555, 502] on td "Customer Mentions Add Pricing of $19.99 or Low Price" at bounding box center [503, 486] width 298 height 39
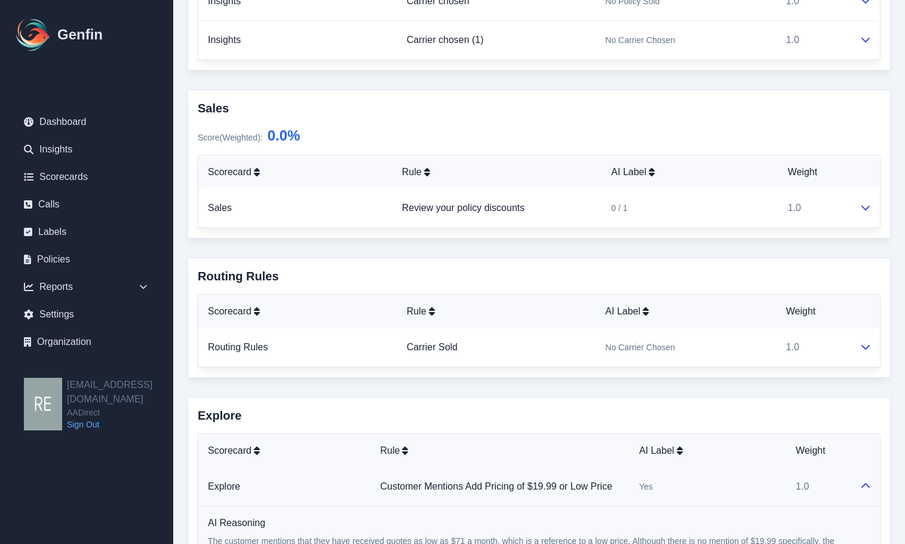
scroll to position [461, 0]
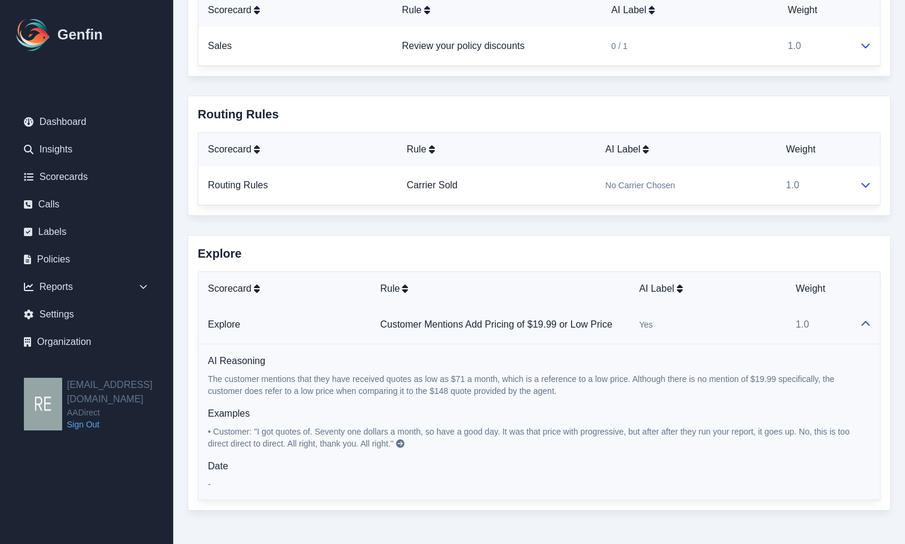
click at [491, 247] on h3 "Explore" at bounding box center [539, 253] width 683 height 17
click at [871, 336] on td at bounding box center [865, 324] width 30 height 39
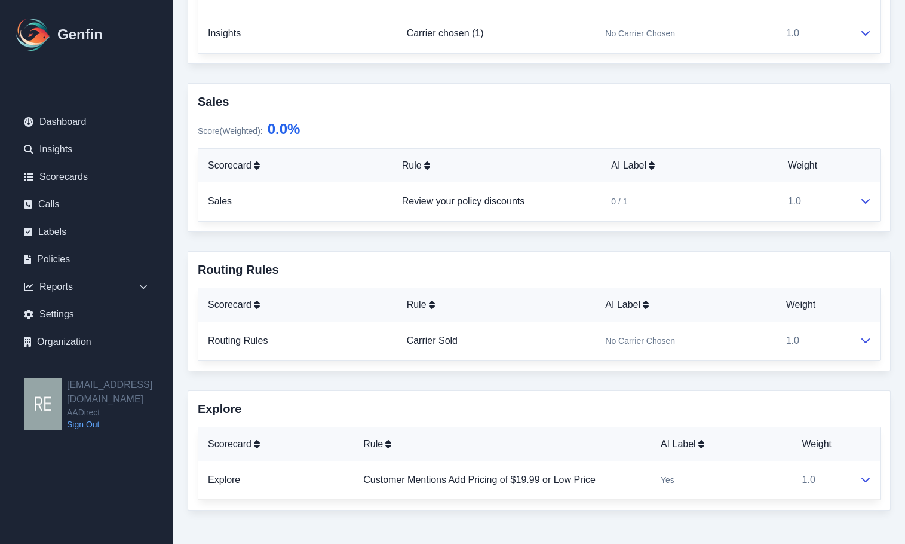
scroll to position [0, 0]
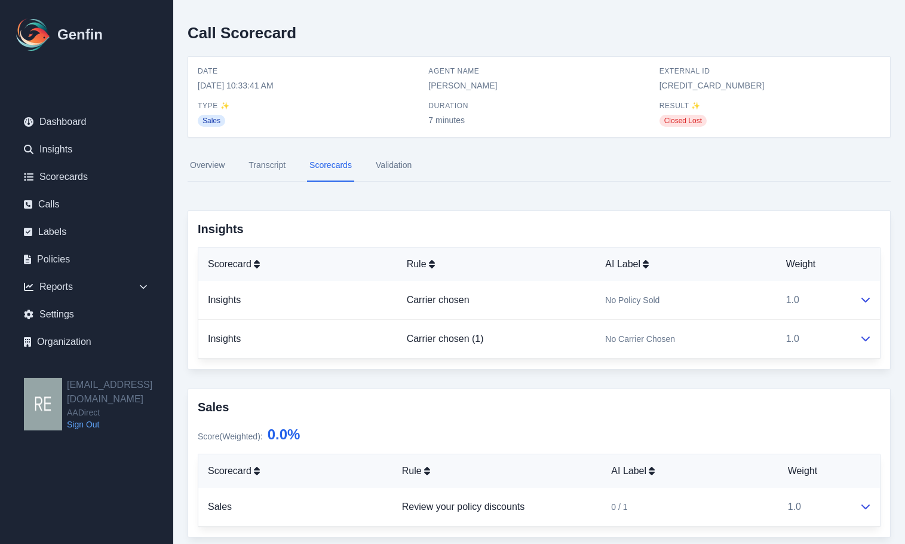
click at [222, 166] on link "Overview" at bounding box center [207, 165] width 39 height 32
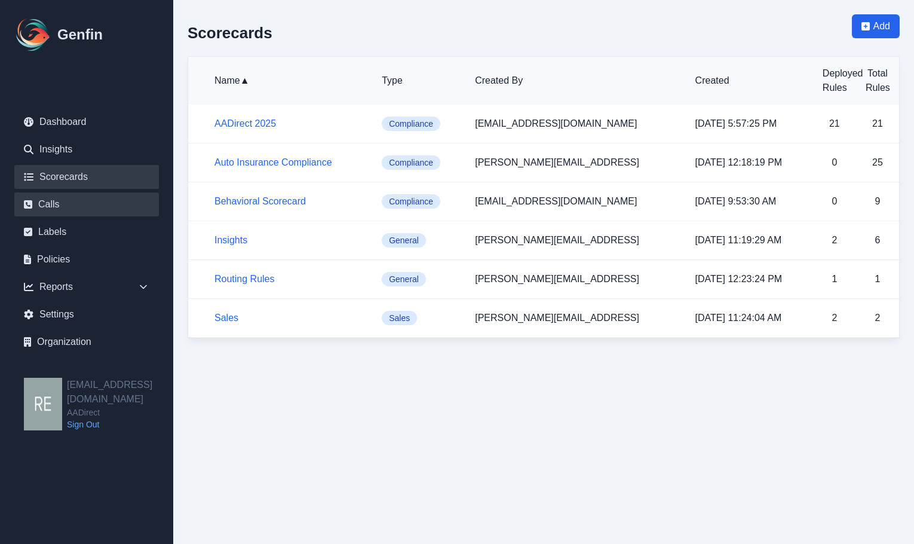
click at [63, 200] on link "Calls" at bounding box center [86, 204] width 145 height 24
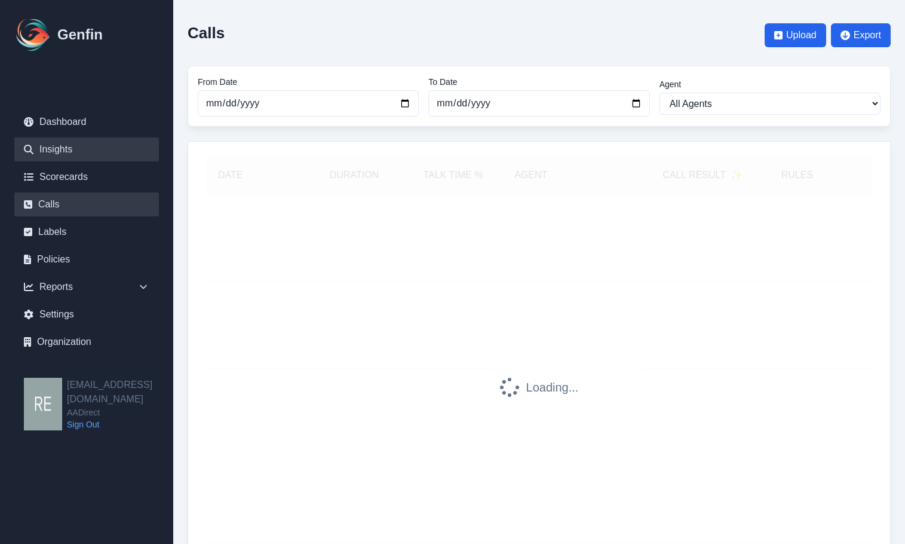
click at [82, 144] on link "Insights" at bounding box center [86, 149] width 145 height 24
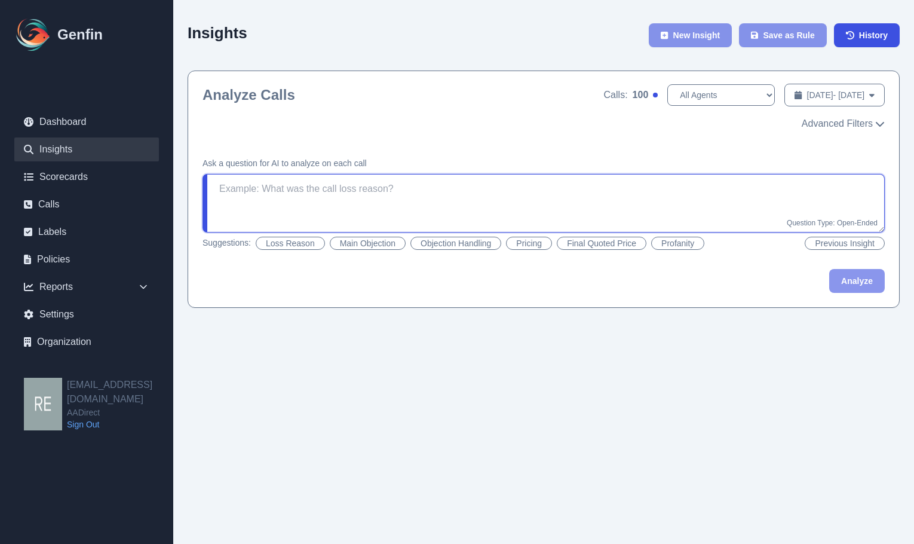
click at [566, 198] on textarea at bounding box center [544, 203] width 682 height 59
type textarea "A"
click at [887, 275] on div "Ask a question for AI to analyze on each call Calls that mention seeing adverti…" at bounding box center [543, 225] width 711 height 164
click at [865, 272] on button "Analyze" at bounding box center [857, 281] width 56 height 24
type textarea "Does the call mention that the caller saw or heard any advertisements?"
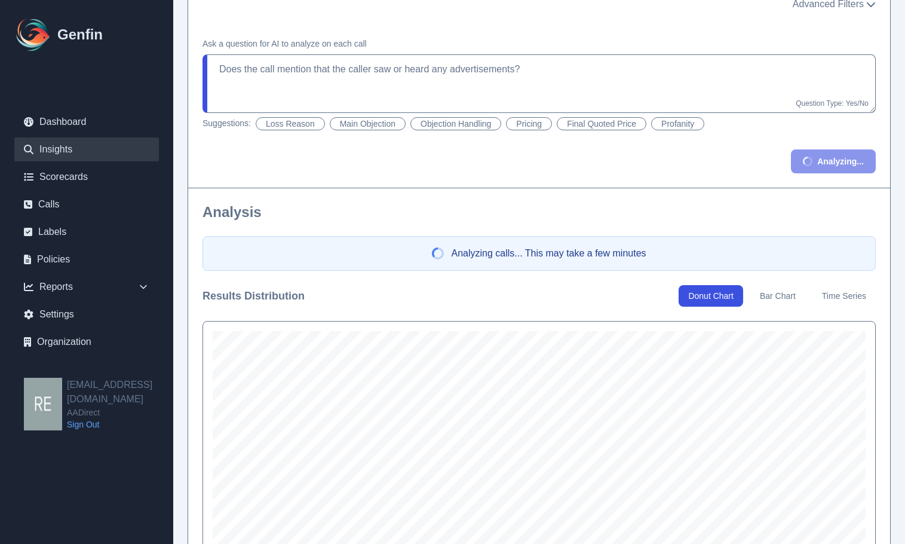
scroll to position [239, 0]
